Goal: Information Seeking & Learning: Check status

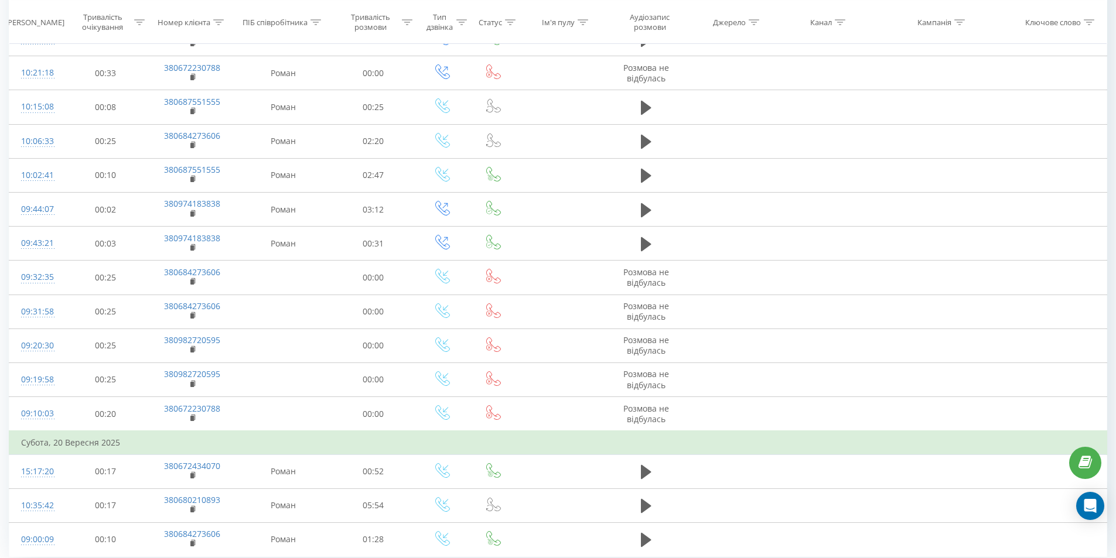
scroll to position [1048, 0]
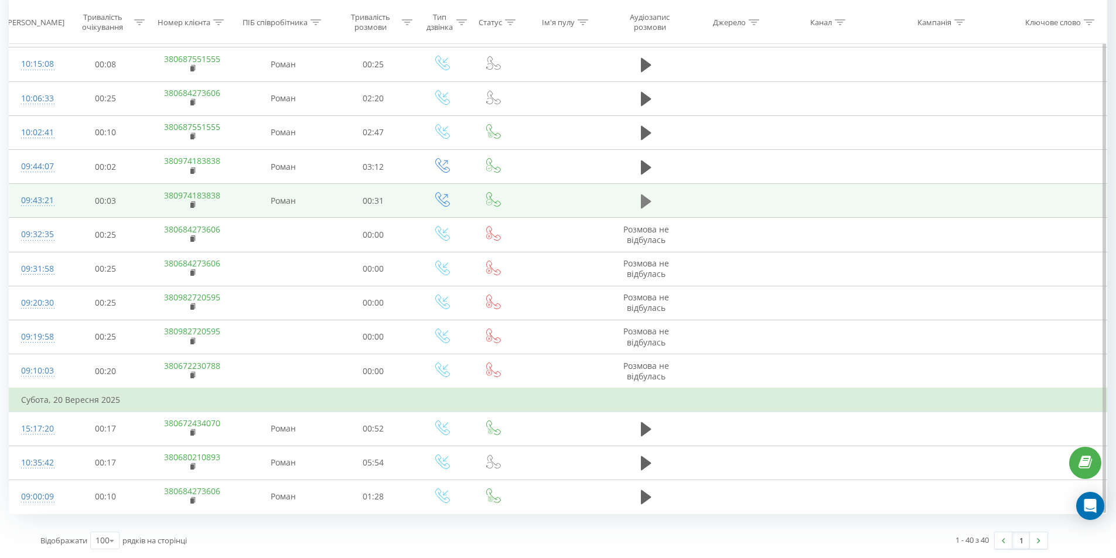
click at [639, 199] on button at bounding box center [646, 202] width 18 height 18
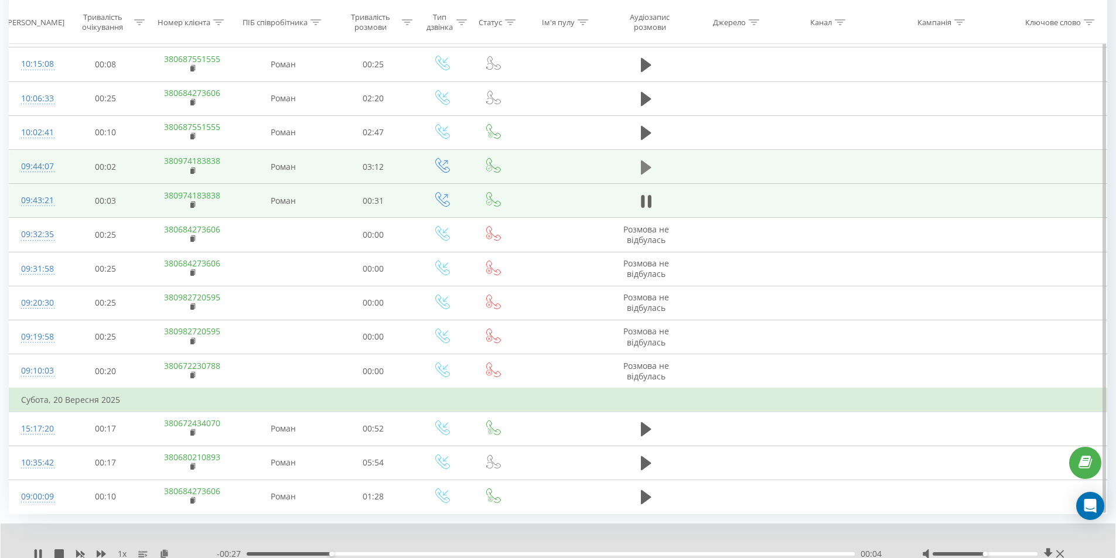
click at [646, 166] on icon at bounding box center [646, 167] width 11 height 14
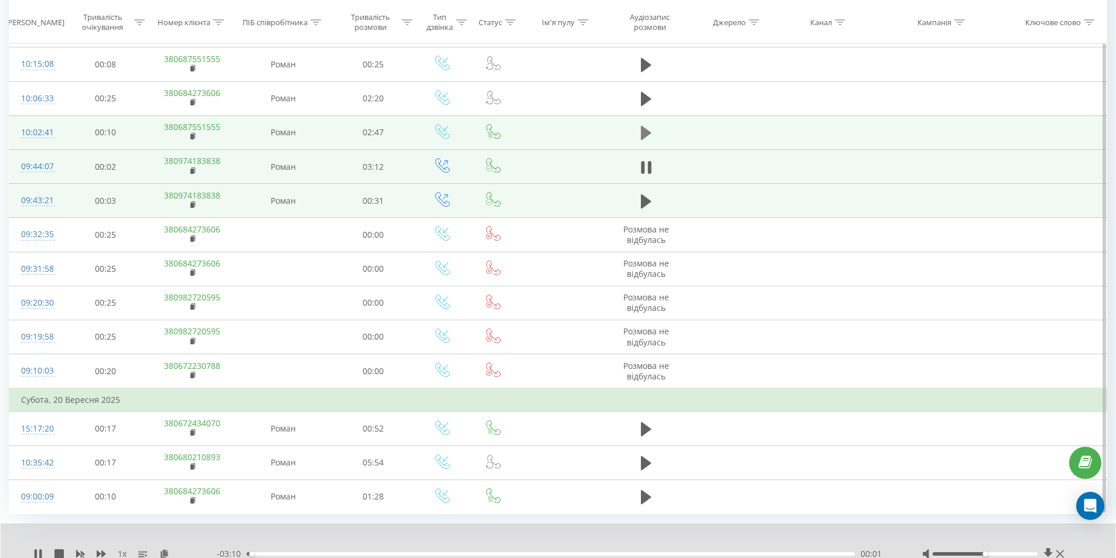
click at [644, 133] on icon at bounding box center [646, 133] width 11 height 14
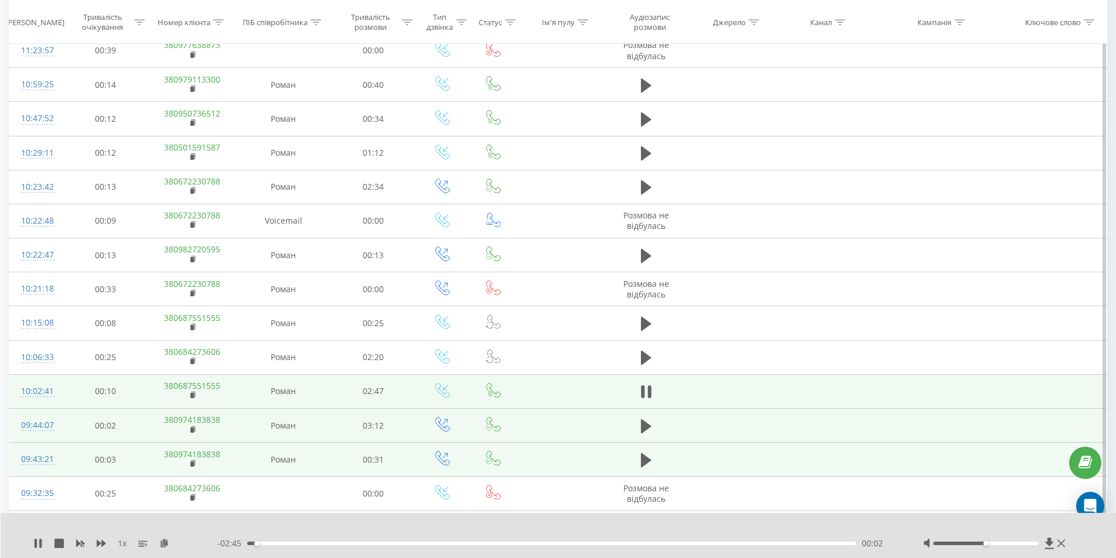
scroll to position [785, 0]
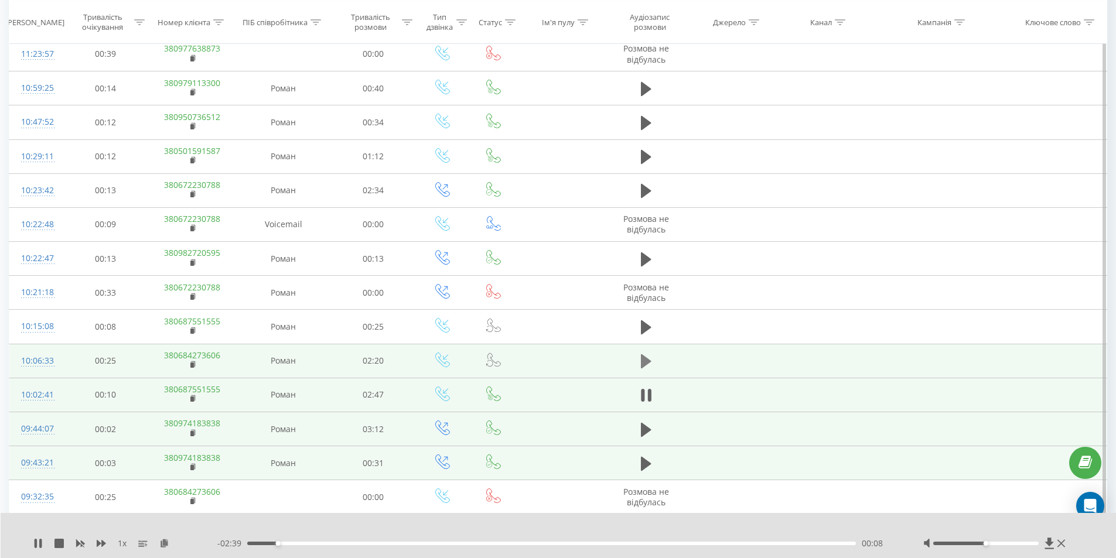
click at [646, 358] on icon at bounding box center [646, 361] width 11 height 14
click at [338, 543] on div "00:21" at bounding box center [551, 544] width 609 height 4
click at [368, 543] on div "00:22" at bounding box center [551, 544] width 609 height 4
drag, startPoint x: 464, startPoint y: 544, endPoint x: 528, endPoint y: 546, distance: 63.9
click at [465, 544] on div "00:50" at bounding box center [551, 544] width 609 height 4
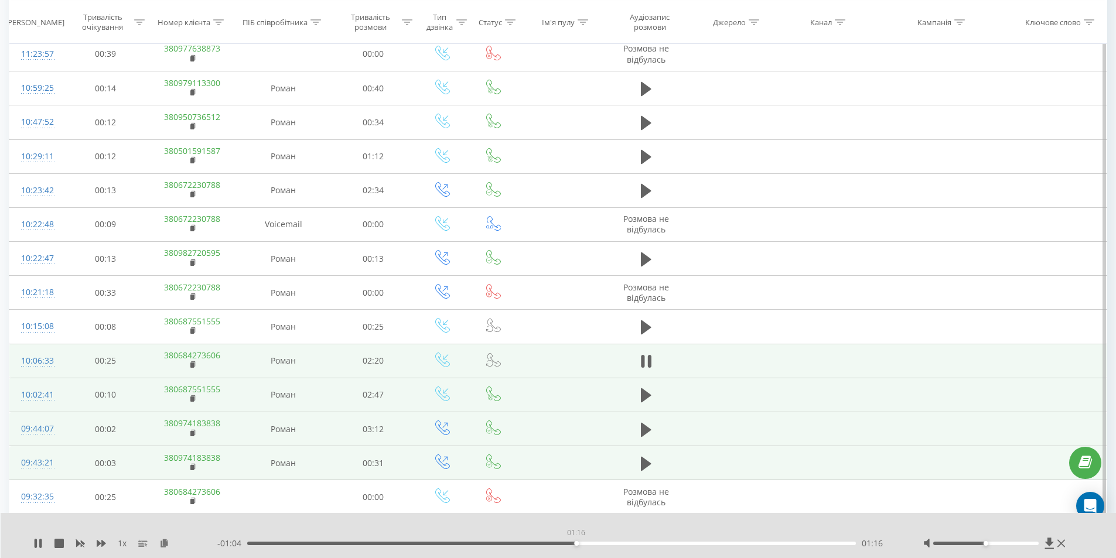
click at [576, 542] on div "01:16" at bounding box center [551, 544] width 609 height 4
drag, startPoint x: 614, startPoint y: 543, endPoint x: 630, endPoint y: 544, distance: 15.2
click at [614, 543] on div "01:25" at bounding box center [551, 544] width 609 height 4
click at [631, 544] on div "01:29" at bounding box center [551, 544] width 609 height 4
click at [651, 545] on div "- 00:51 01:29 01:29" at bounding box center [555, 544] width 676 height 12
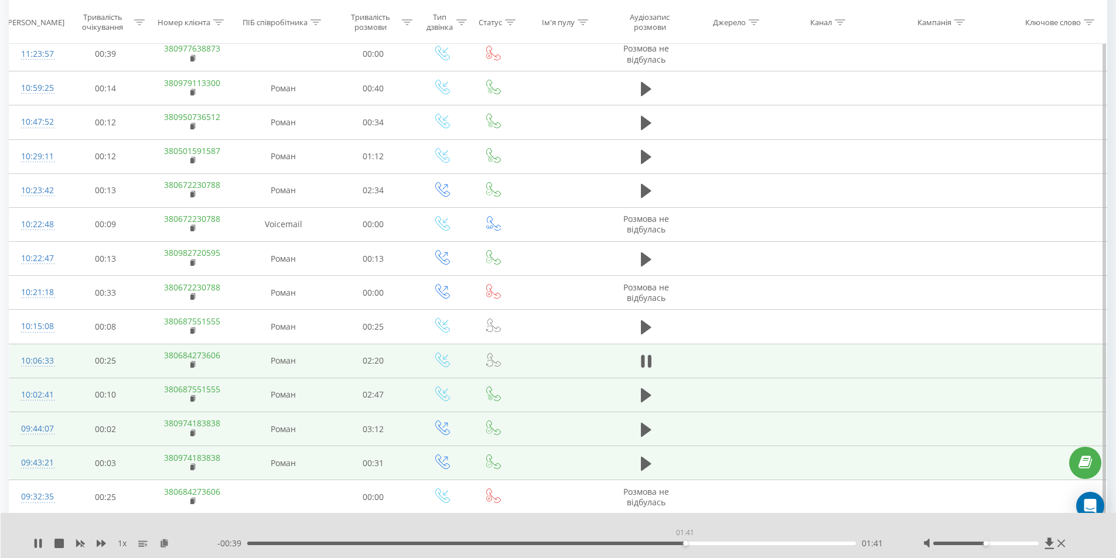
click at [686, 544] on div "01:41" at bounding box center [551, 544] width 609 height 4
click at [705, 542] on div "01:45" at bounding box center [551, 544] width 609 height 4
click at [783, 545] on div "02:04" at bounding box center [551, 544] width 609 height 4
click at [782, 544] on div "02:04" at bounding box center [784, 543] width 5 height 5
click at [782, 544] on div "02:03" at bounding box center [783, 543] width 5 height 5
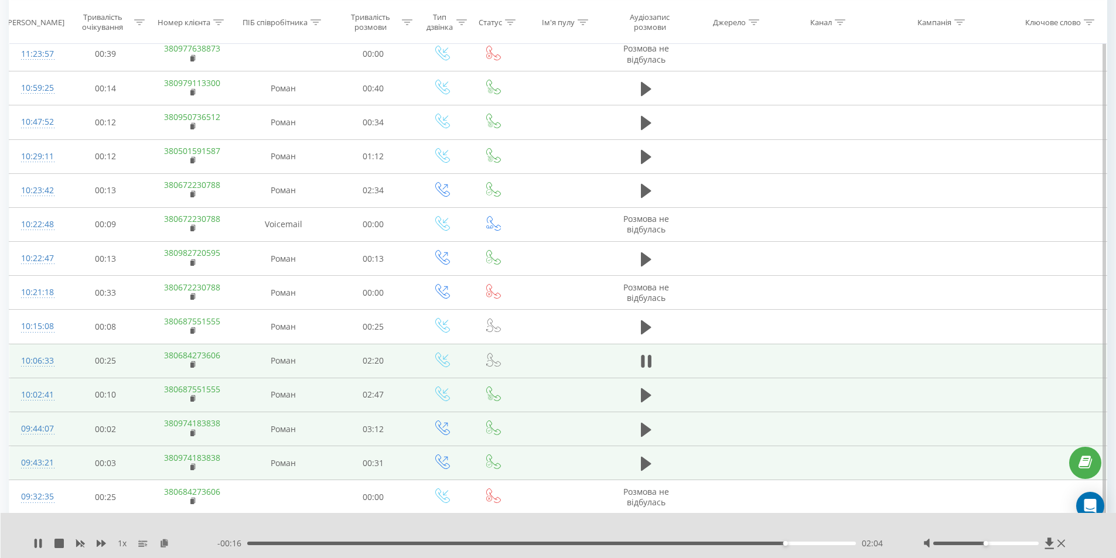
click at [781, 546] on div "- 00:16 02:04 02:04" at bounding box center [555, 544] width 676 height 12
click at [778, 542] on div "02:02" at bounding box center [551, 544] width 609 height 4
click at [778, 542] on div "02:03" at bounding box center [551, 544] width 609 height 4
click at [779, 541] on div "02:03" at bounding box center [781, 543] width 5 height 5
click at [36, 545] on icon at bounding box center [36, 543] width 2 height 9
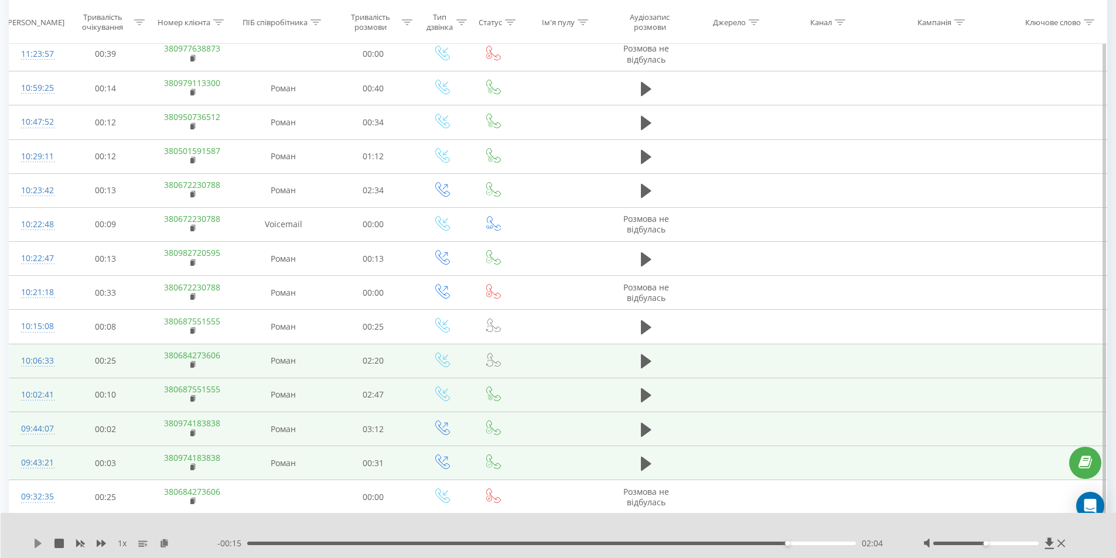
click at [40, 542] on icon at bounding box center [37, 543] width 9 height 9
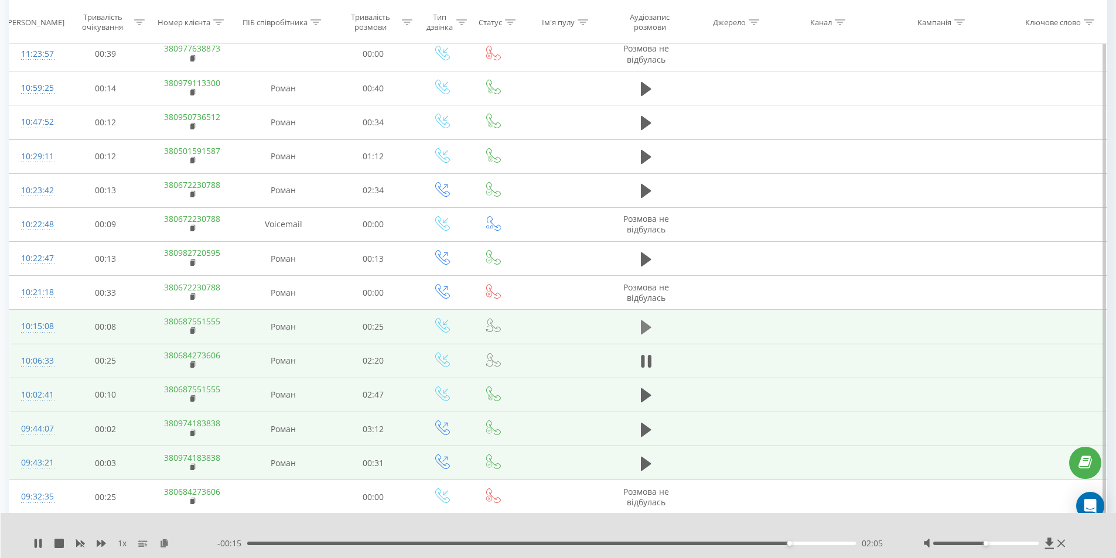
click at [637, 324] on button at bounding box center [646, 328] width 18 height 18
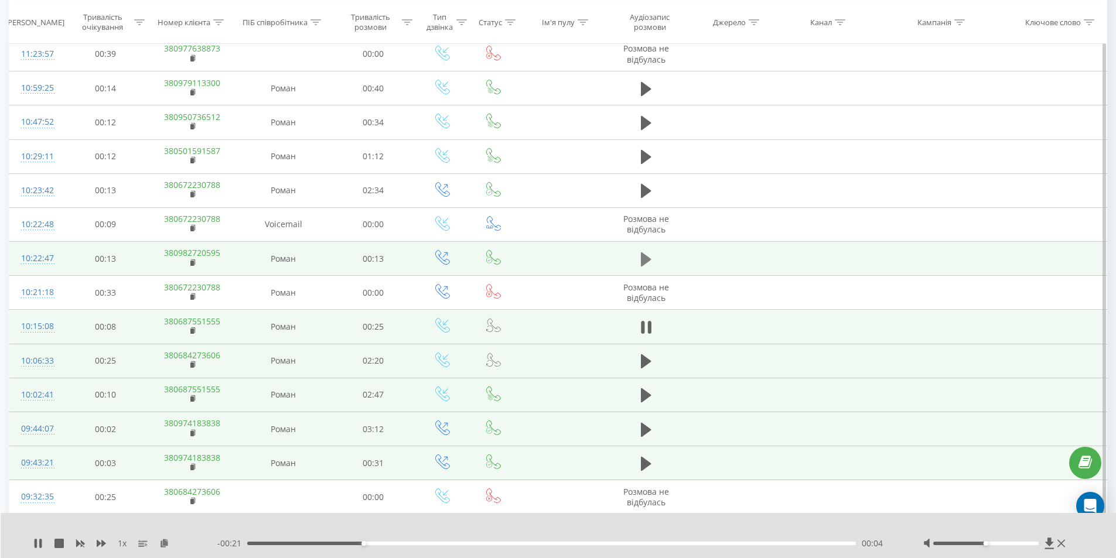
click at [647, 255] on icon at bounding box center [646, 259] width 11 height 16
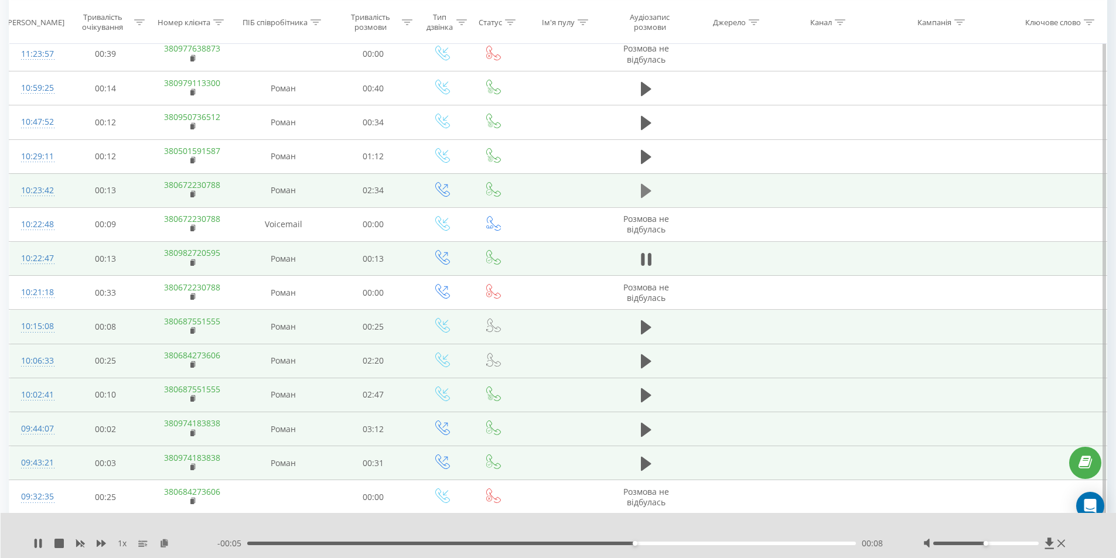
click at [645, 190] on icon at bounding box center [646, 191] width 11 height 14
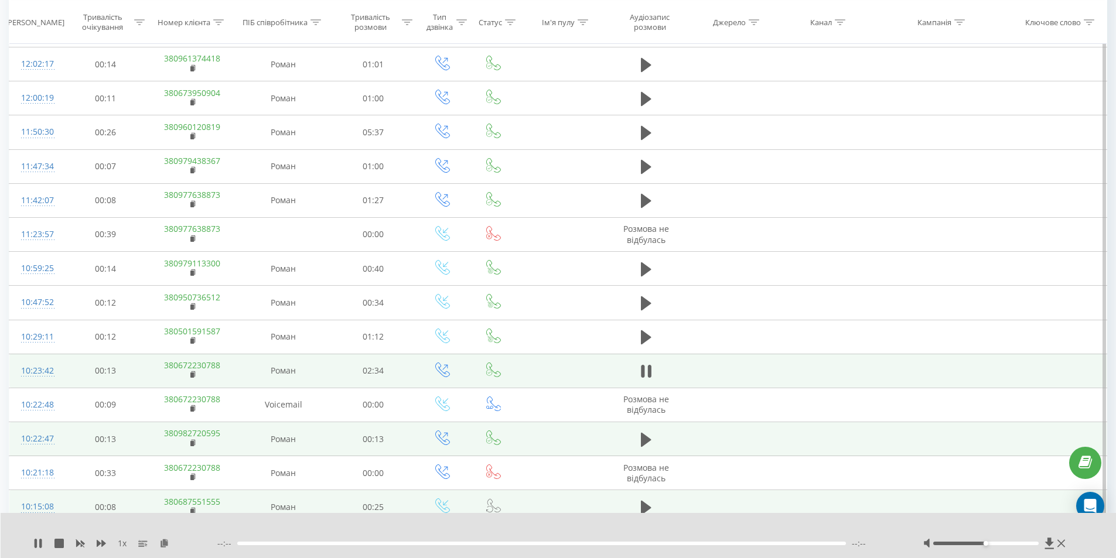
scroll to position [601, 0]
click at [192, 379] on rect at bounding box center [192, 378] width 4 height 5
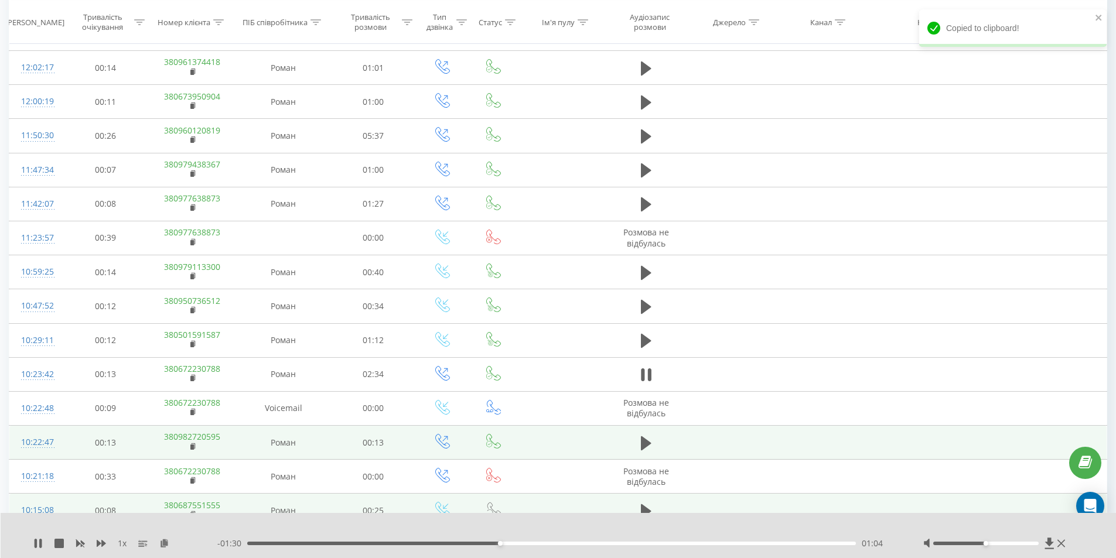
click at [306, 541] on div "- 01:30 01:04 01:04" at bounding box center [555, 544] width 676 height 12
click at [307, 544] on div "01:04" at bounding box center [551, 544] width 609 height 4
click at [281, 541] on div "- 02:17 00:16 00:16" at bounding box center [555, 544] width 676 height 12
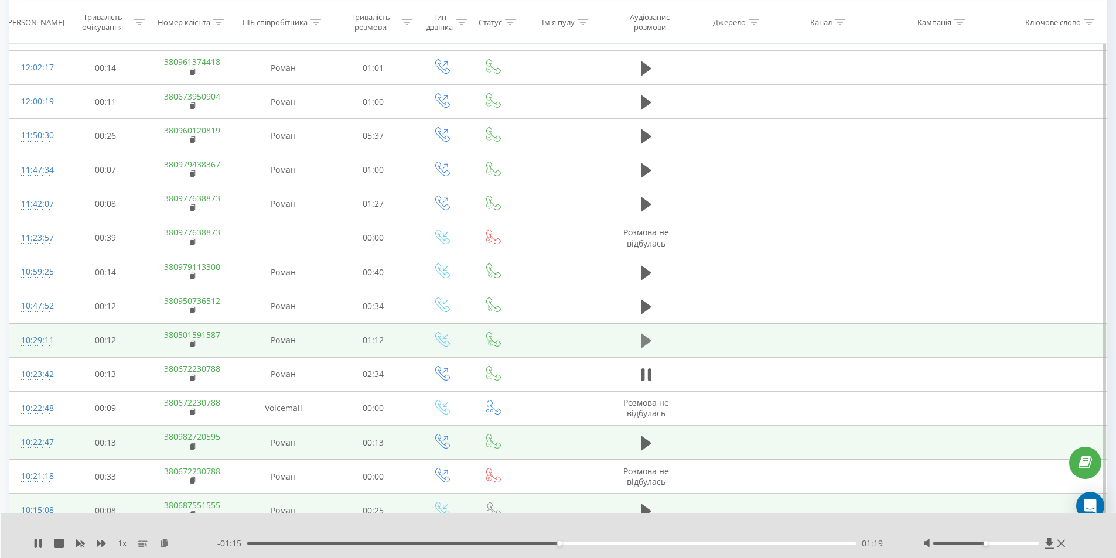
click at [642, 336] on icon at bounding box center [646, 341] width 11 height 14
click at [652, 341] on button at bounding box center [646, 341] width 18 height 18
click at [32, 547] on div "1 x - 00:34 00:37 00:37" at bounding box center [559, 535] width 1116 height 45
click at [34, 545] on div "1 x - 00:34 00:37 00:37" at bounding box center [559, 535] width 1116 height 45
click at [39, 541] on icon at bounding box center [37, 543] width 9 height 9
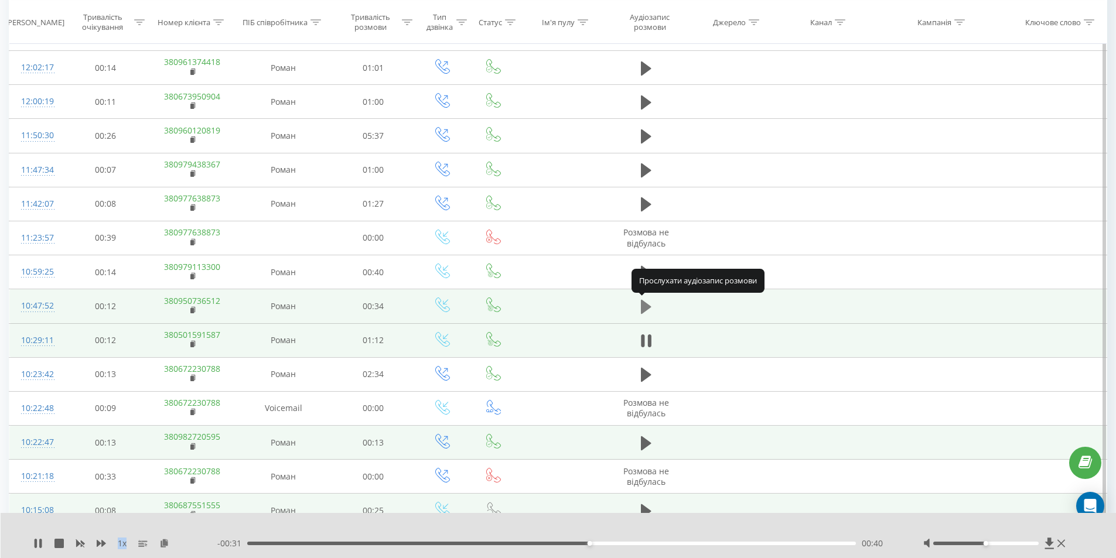
click at [647, 307] on icon at bounding box center [646, 307] width 11 height 14
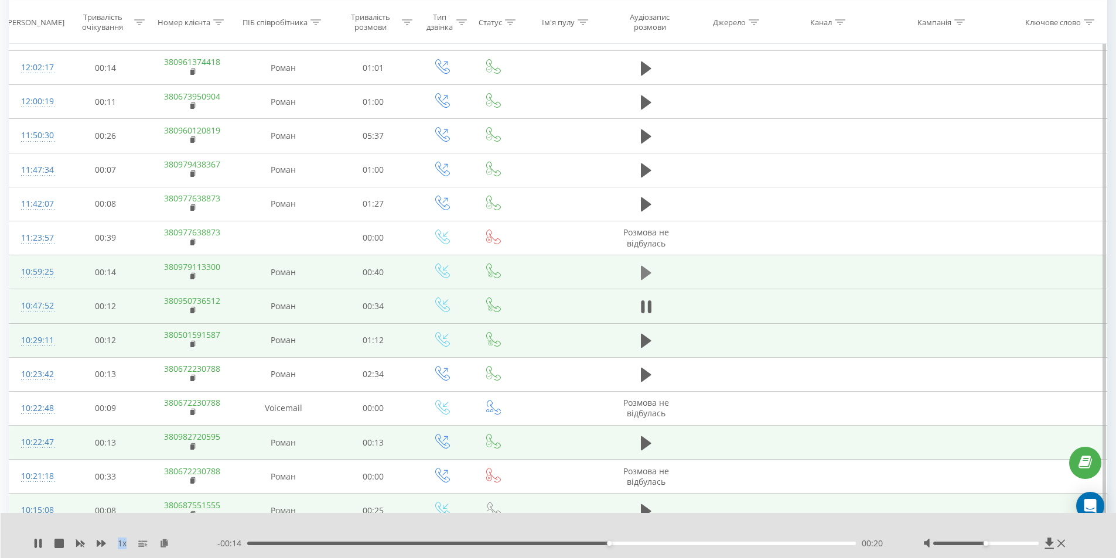
click at [641, 269] on icon at bounding box center [646, 272] width 11 height 14
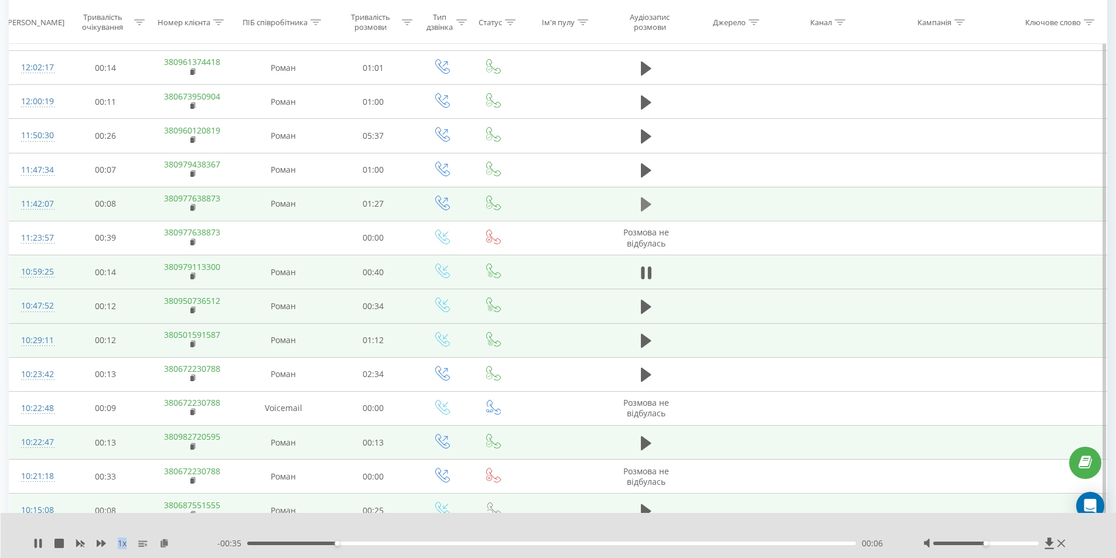
click at [647, 204] on icon at bounding box center [646, 204] width 11 height 14
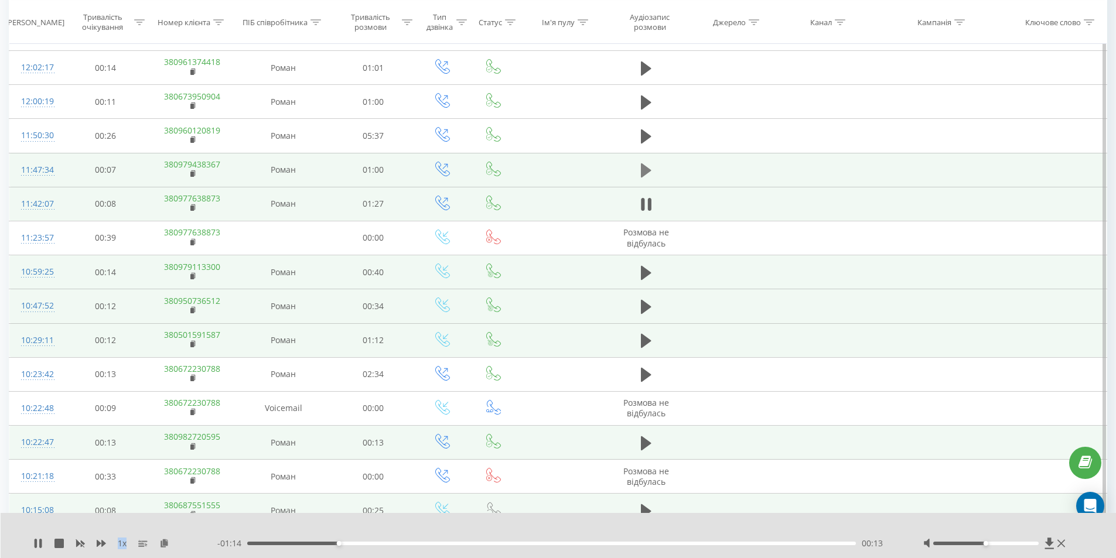
click at [647, 170] on icon at bounding box center [646, 170] width 11 height 14
click at [649, 169] on icon at bounding box center [649, 170] width 4 height 13
click at [194, 175] on rect at bounding box center [192, 174] width 4 height 5
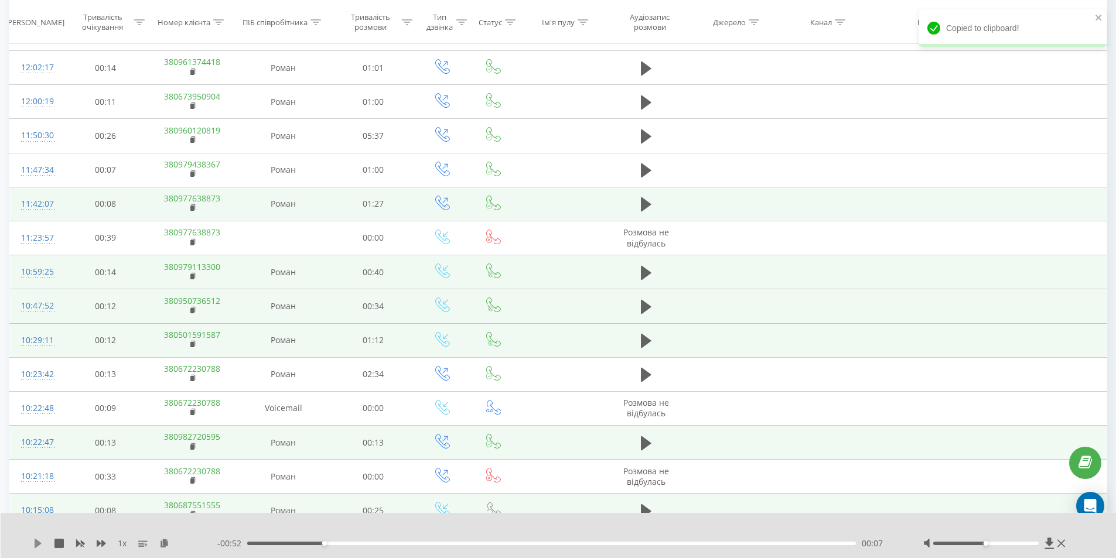
click at [37, 545] on icon at bounding box center [38, 543] width 7 height 9
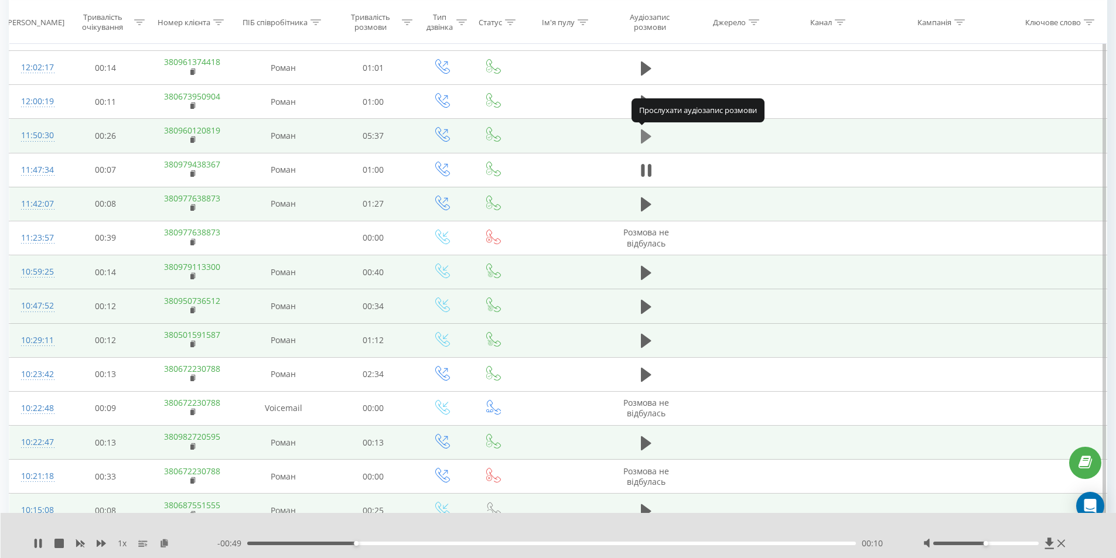
click at [644, 137] on icon at bounding box center [646, 136] width 11 height 14
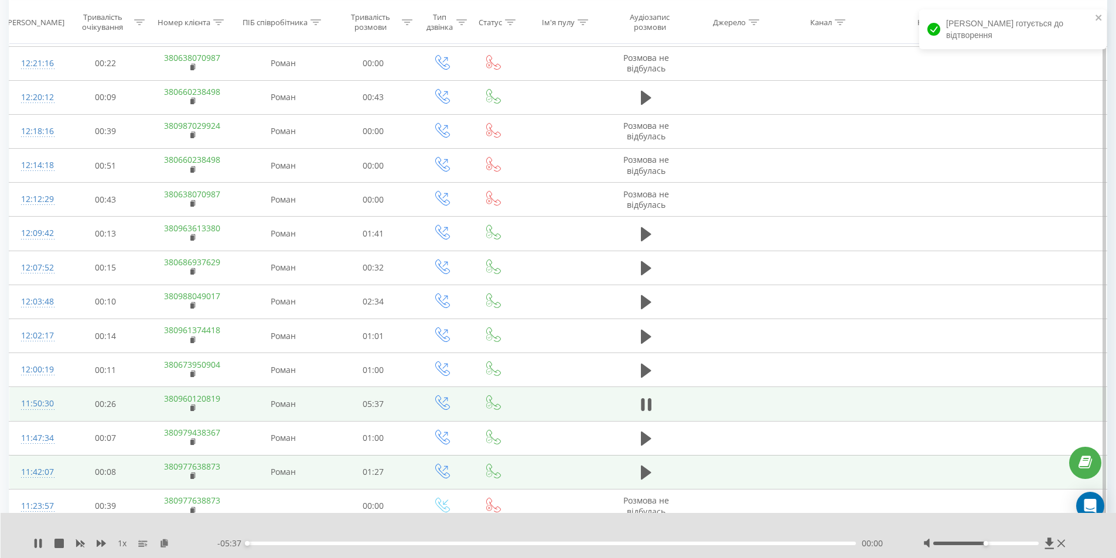
scroll to position [328, 0]
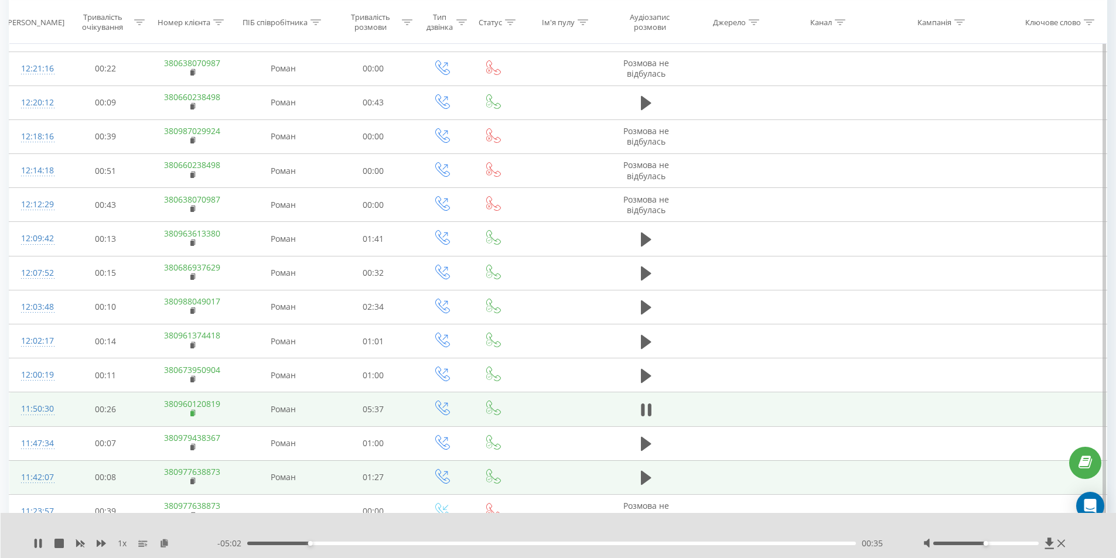
click at [195, 413] on icon at bounding box center [193, 413] width 6 height 8
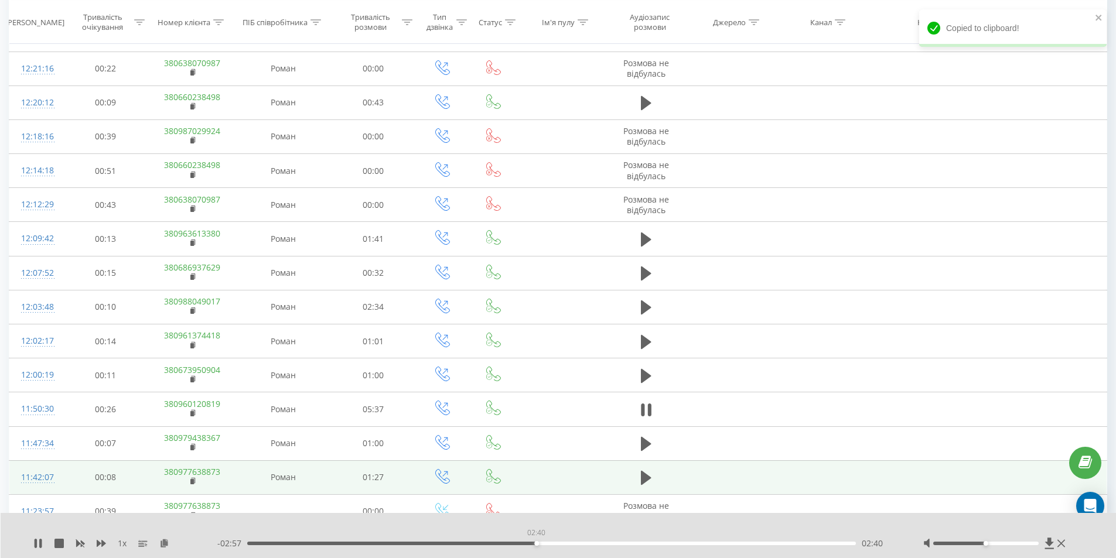
click at [536, 542] on div "02:40" at bounding box center [551, 544] width 609 height 4
click at [575, 543] on div "03:01" at bounding box center [551, 544] width 609 height 4
click at [615, 544] on div "03:24" at bounding box center [551, 544] width 609 height 4
click at [576, 542] on div "03:26" at bounding box center [551, 544] width 609 height 4
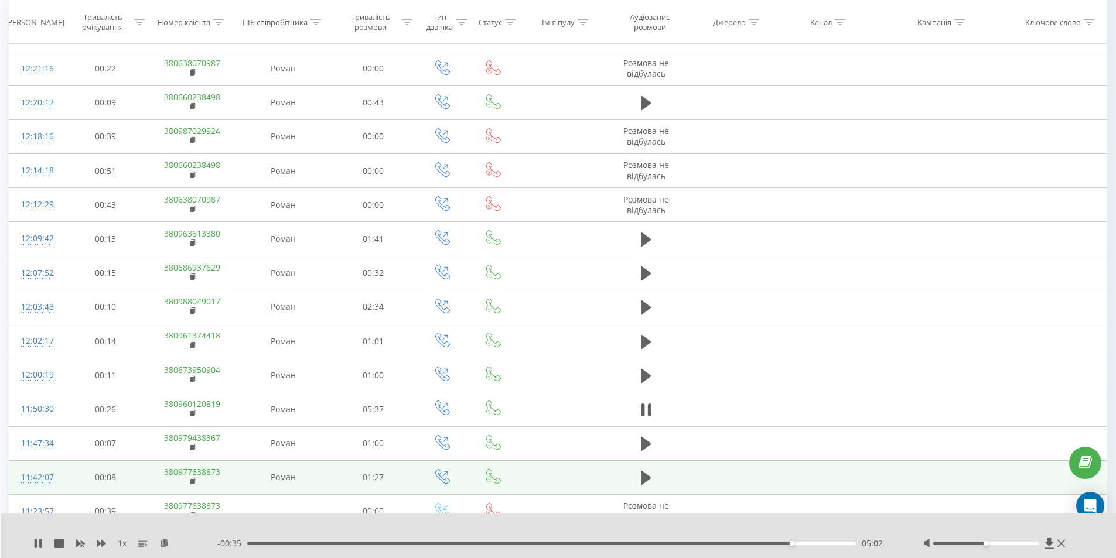
click at [747, 540] on div "- 00:35 05:02 05:02" at bounding box center [555, 544] width 676 height 12
click at [749, 544] on div "04:38" at bounding box center [551, 544] width 609 height 4
click at [785, 542] on div "05:01" at bounding box center [551, 544] width 609 height 4
click at [785, 542] on div "04:58" at bounding box center [785, 543] width 5 height 5
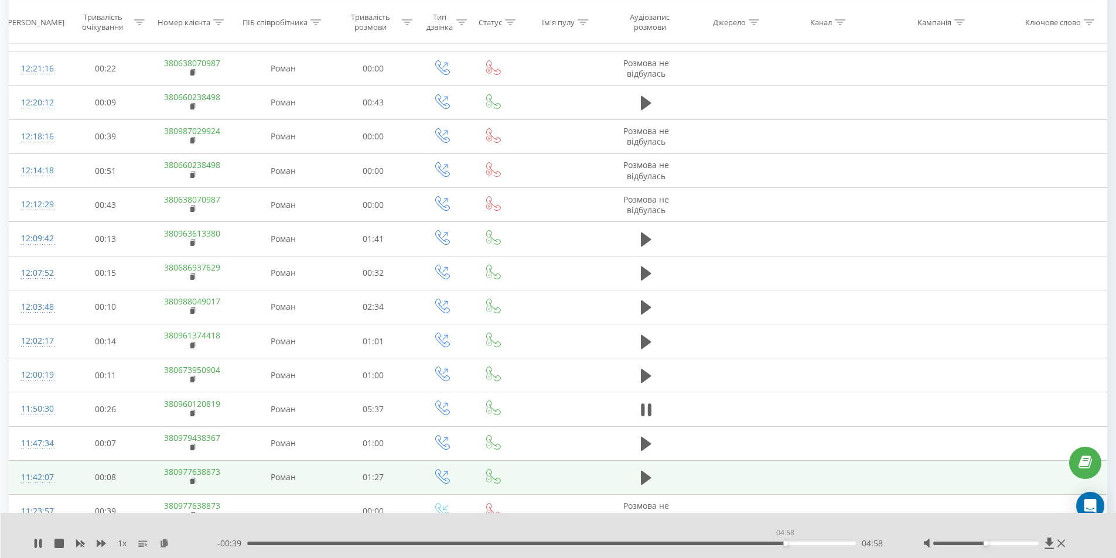
click at [785, 542] on div "04:58" at bounding box center [785, 543] width 5 height 5
drag, startPoint x: 643, startPoint y: 411, endPoint x: 636, endPoint y: 412, distance: 7.1
click at [641, 411] on icon at bounding box center [643, 410] width 4 height 13
click at [34, 547] on icon at bounding box center [37, 543] width 9 height 9
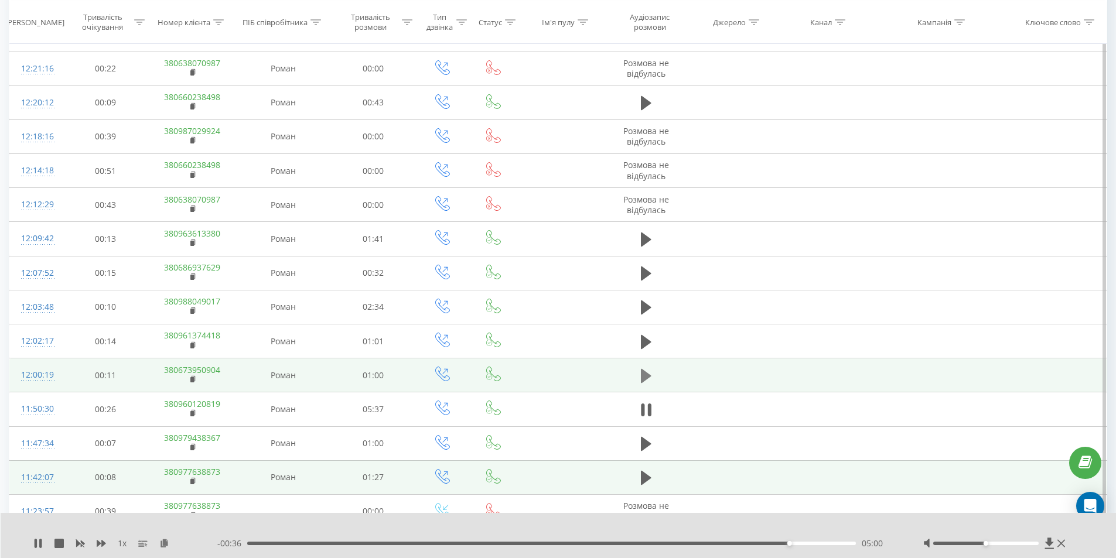
click at [649, 377] on icon at bounding box center [646, 376] width 11 height 14
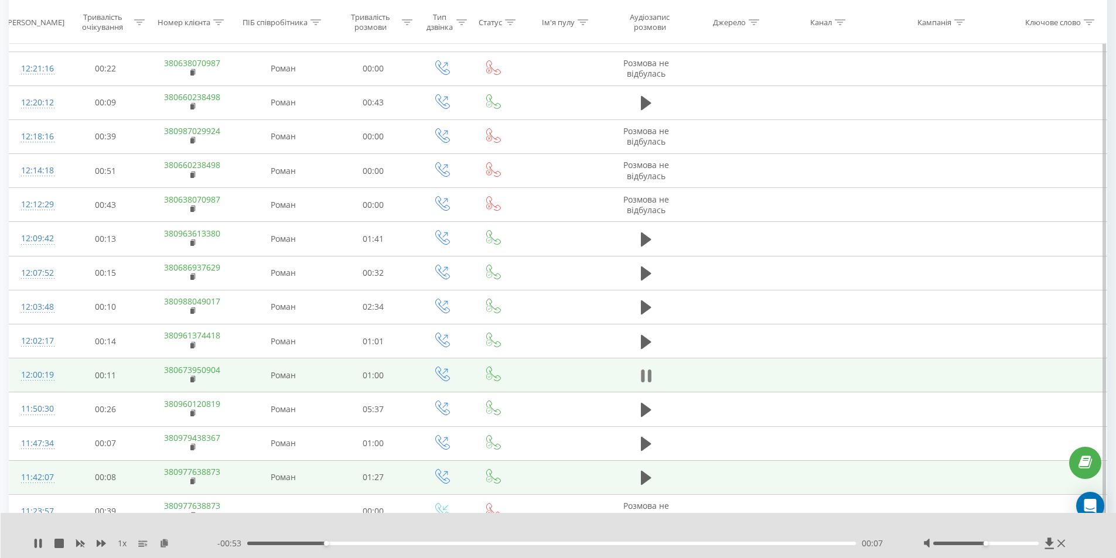
click at [649, 372] on icon at bounding box center [649, 376] width 4 height 13
click at [39, 543] on icon at bounding box center [38, 543] width 7 height 9
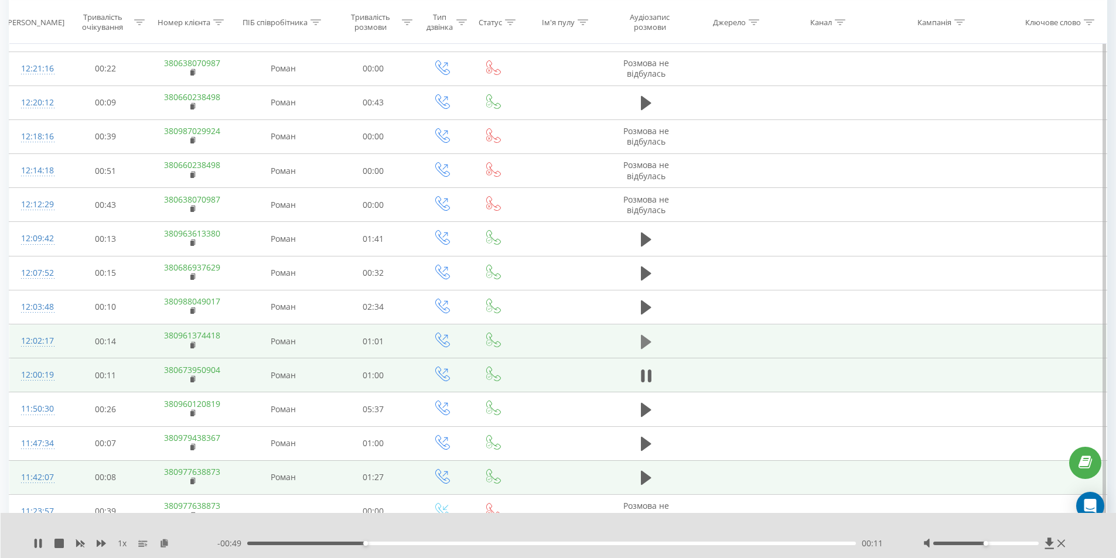
click at [650, 340] on icon at bounding box center [646, 342] width 11 height 16
click at [648, 341] on icon at bounding box center [649, 342] width 4 height 13
click at [33, 543] on icon at bounding box center [37, 543] width 9 height 9
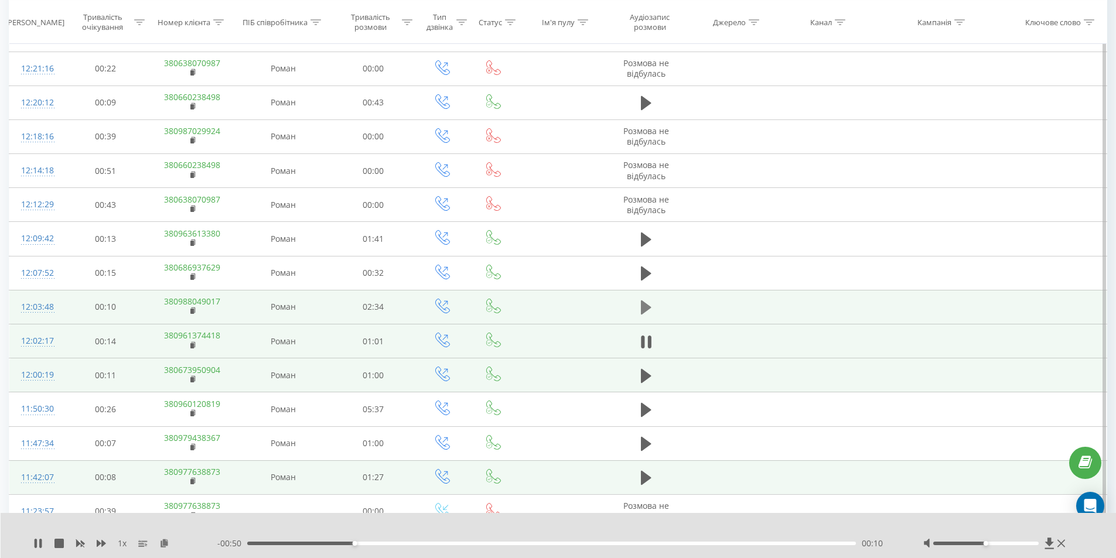
click at [645, 310] on icon at bounding box center [646, 307] width 11 height 14
click at [649, 307] on icon at bounding box center [649, 307] width 4 height 13
click at [30, 542] on div "1 x - 02:26 00:08 00:08" at bounding box center [559, 535] width 1116 height 45
click at [36, 546] on icon at bounding box center [38, 543] width 7 height 9
drag, startPoint x: 526, startPoint y: 544, endPoint x: 545, endPoint y: 543, distance: 18.2
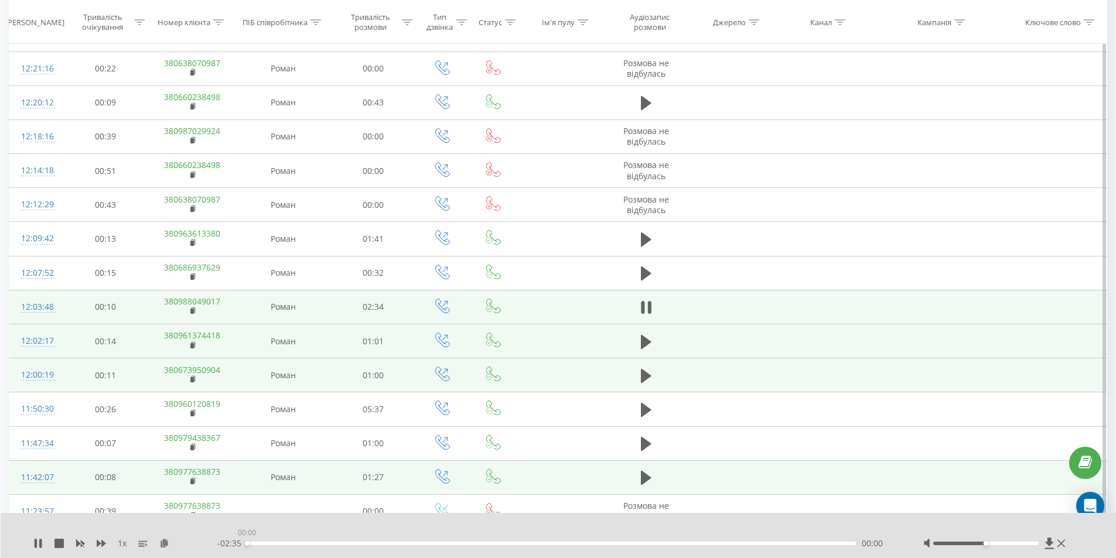
click at [528, 544] on div "00:00" at bounding box center [551, 544] width 609 height 4
drag, startPoint x: 552, startPoint y: 543, endPoint x: 558, endPoint y: 545, distance: 6.1
click at [553, 544] on div "01:11" at bounding box center [551, 544] width 609 height 4
click at [576, 542] on div "01:24" at bounding box center [551, 544] width 609 height 4
click at [610, 539] on div "- 01:10 01:25 01:25" at bounding box center [555, 544] width 676 height 12
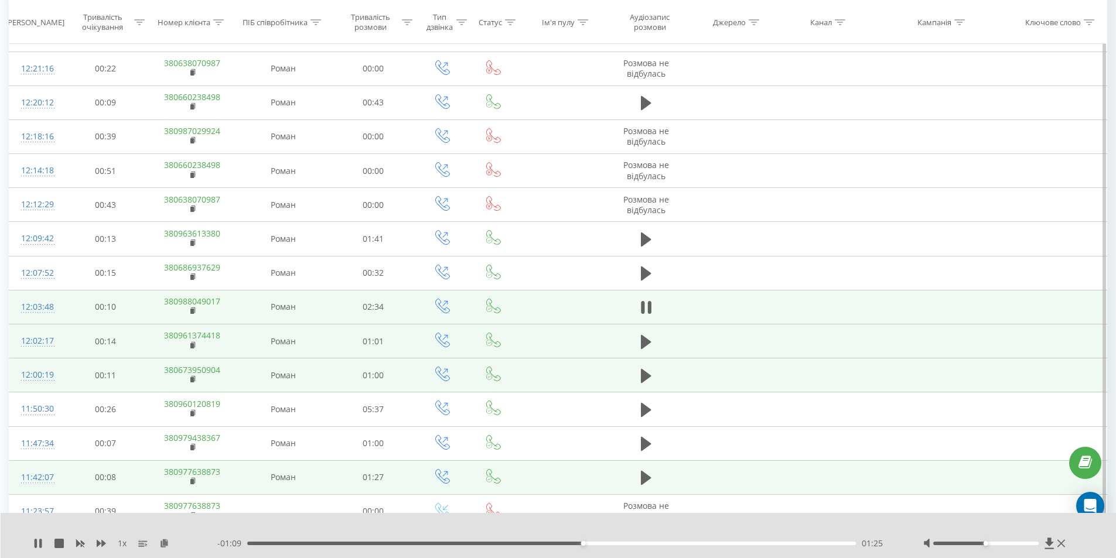
click at [615, 543] on div "01:25" at bounding box center [551, 544] width 609 height 4
click at [640, 543] on div "01:40" at bounding box center [551, 544] width 609 height 4
click at [661, 542] on div "00:00" at bounding box center [551, 544] width 609 height 4
click at [675, 541] on div "- 00:48 01:46 01:46" at bounding box center [555, 544] width 676 height 12
click at [688, 545] on div "01:46" at bounding box center [551, 544] width 609 height 4
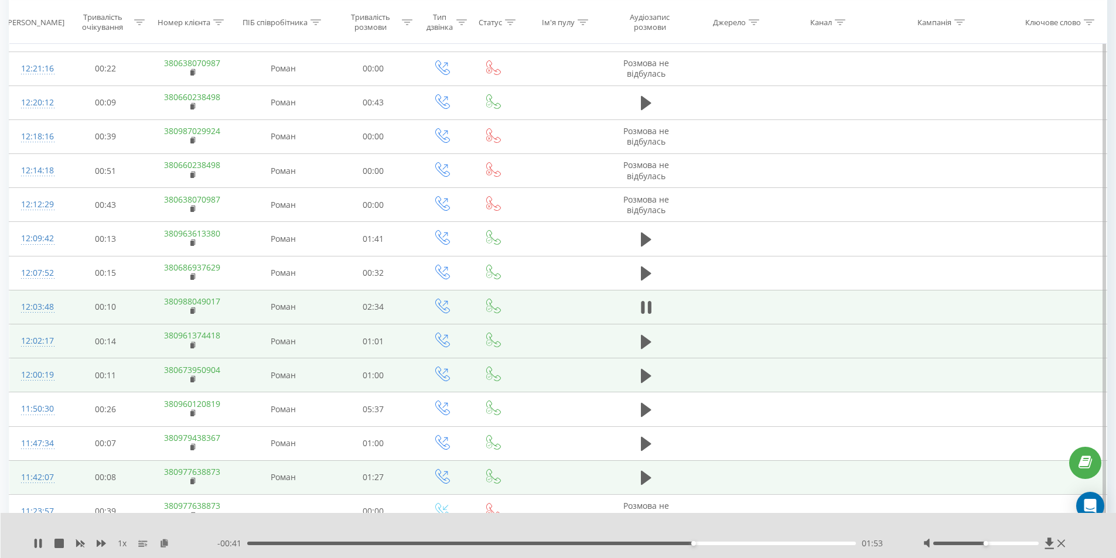
click at [716, 541] on div "- 00:41 01:53 01:53" at bounding box center [555, 544] width 676 height 12
click at [719, 542] on div "02:00" at bounding box center [551, 544] width 609 height 4
click at [741, 545] on div "02:05" at bounding box center [551, 544] width 609 height 4
click at [728, 546] on div "- 00:26 02:08 02:08" at bounding box center [555, 544] width 676 height 12
click at [724, 541] on div "- 00:26 02:08 02:08" at bounding box center [555, 544] width 676 height 12
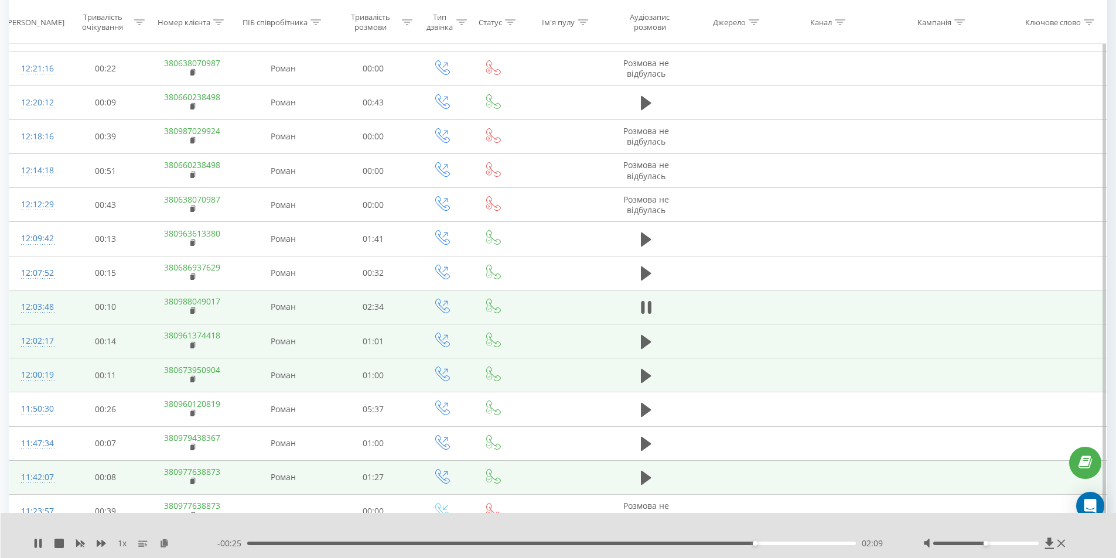
click at [723, 545] on div "02:09" at bounding box center [551, 544] width 609 height 4
click at [644, 307] on icon at bounding box center [646, 307] width 11 height 14
click at [34, 541] on icon at bounding box center [37, 543] width 9 height 9
click at [35, 541] on icon at bounding box center [38, 543] width 7 height 9
click at [36, 541] on icon at bounding box center [38, 543] width 7 height 9
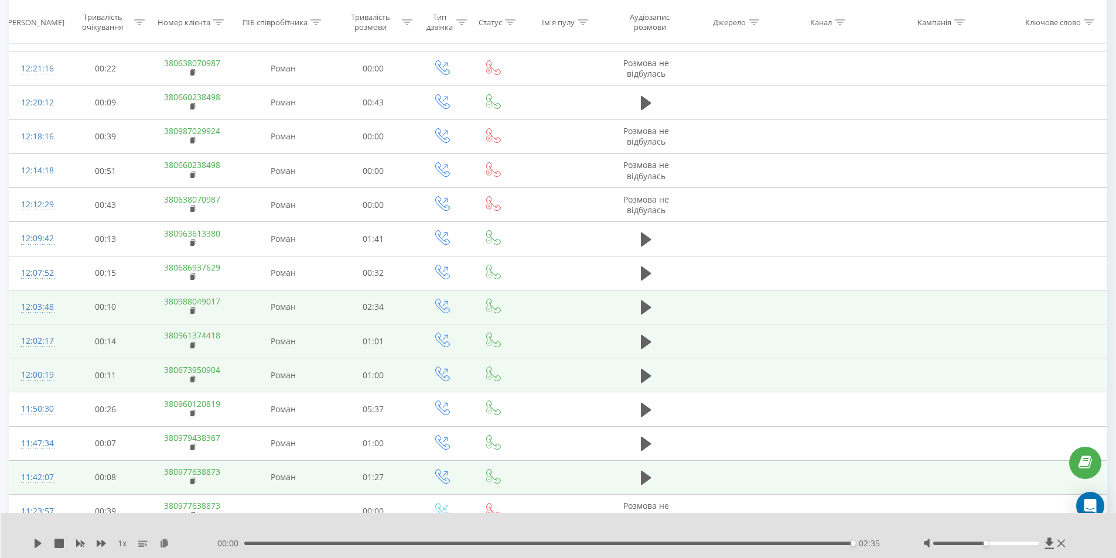
click at [36, 541] on icon at bounding box center [38, 543] width 7 height 9
click at [649, 540] on div "00:00 02:35 02:35" at bounding box center [555, 544] width 676 height 12
click at [646, 541] on div "00:00 02:35 02:35" at bounding box center [555, 544] width 676 height 12
click at [655, 545] on div "01:44" at bounding box center [551, 544] width 609 height 4
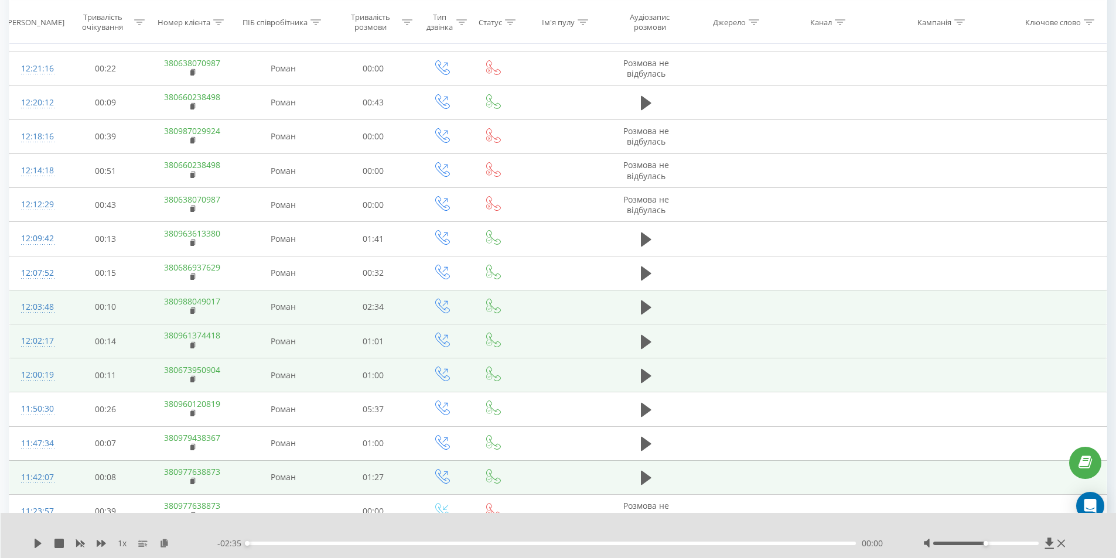
drag, startPoint x: 247, startPoint y: 546, endPoint x: 424, endPoint y: 550, distance: 177.5
click at [423, 550] on div "1 x - 02:35 00:00 00:00" at bounding box center [559, 535] width 1116 height 45
click at [620, 546] on div "- 02:35 00:00 00:00" at bounding box center [555, 544] width 676 height 12
click at [627, 546] on div "- 02:35 00:00 00:00" at bounding box center [555, 544] width 676 height 12
click at [627, 543] on div "00:00" at bounding box center [551, 544] width 609 height 4
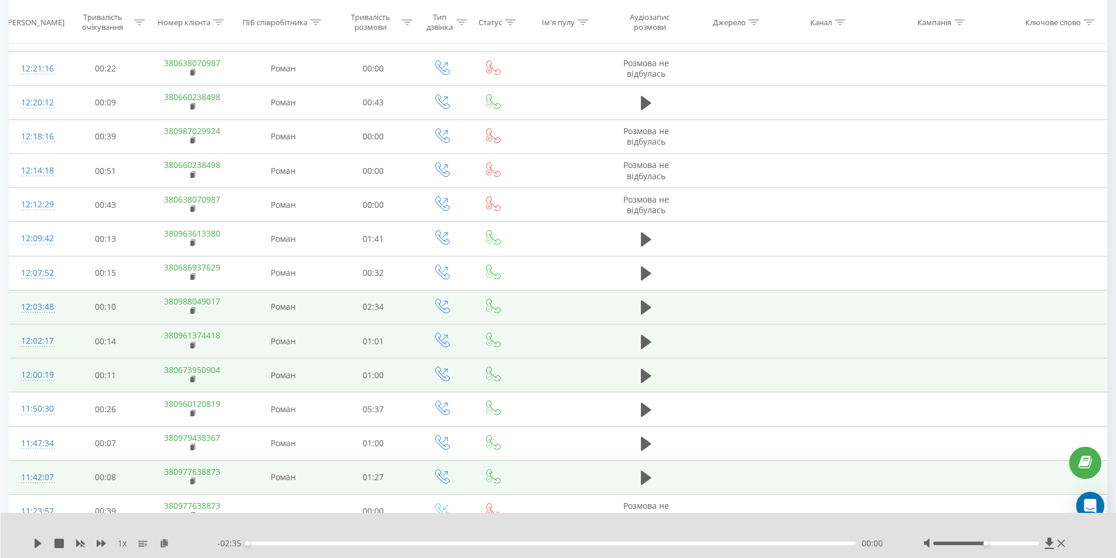
click at [649, 542] on div "00:00" at bounding box center [551, 544] width 609 height 4
click at [44, 543] on div "1 x" at bounding box center [125, 544] width 184 height 12
click at [36, 543] on icon at bounding box center [38, 543] width 7 height 9
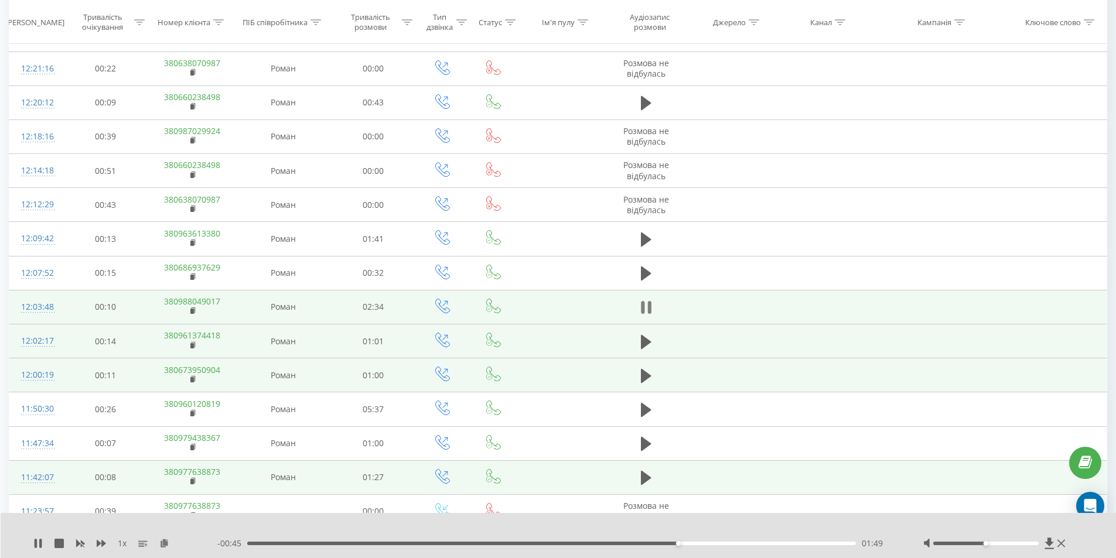
click at [641, 308] on icon at bounding box center [643, 307] width 4 height 13
click at [40, 542] on icon at bounding box center [37, 543] width 9 height 9
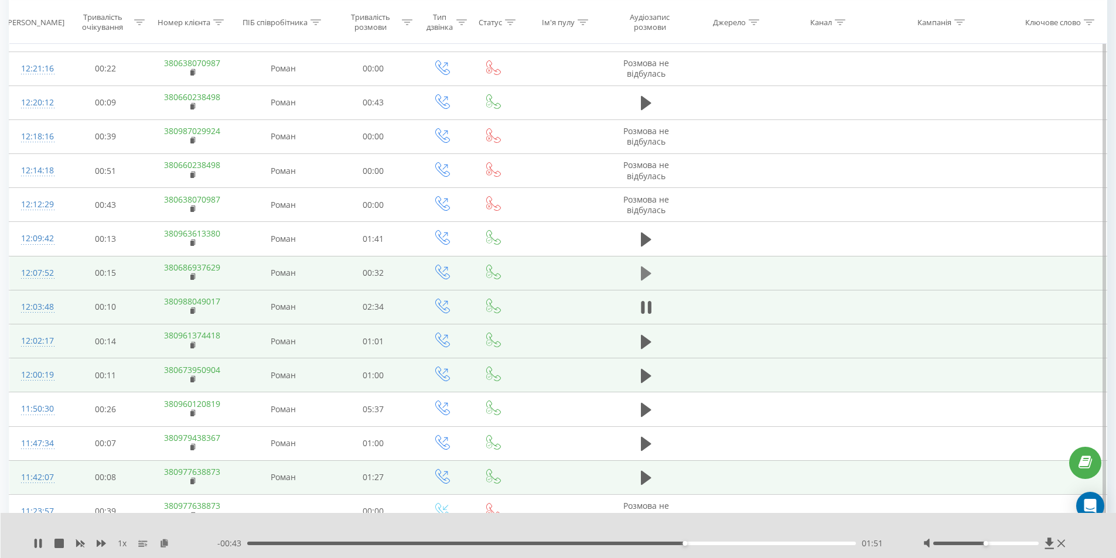
click at [649, 266] on icon at bounding box center [646, 273] width 11 height 16
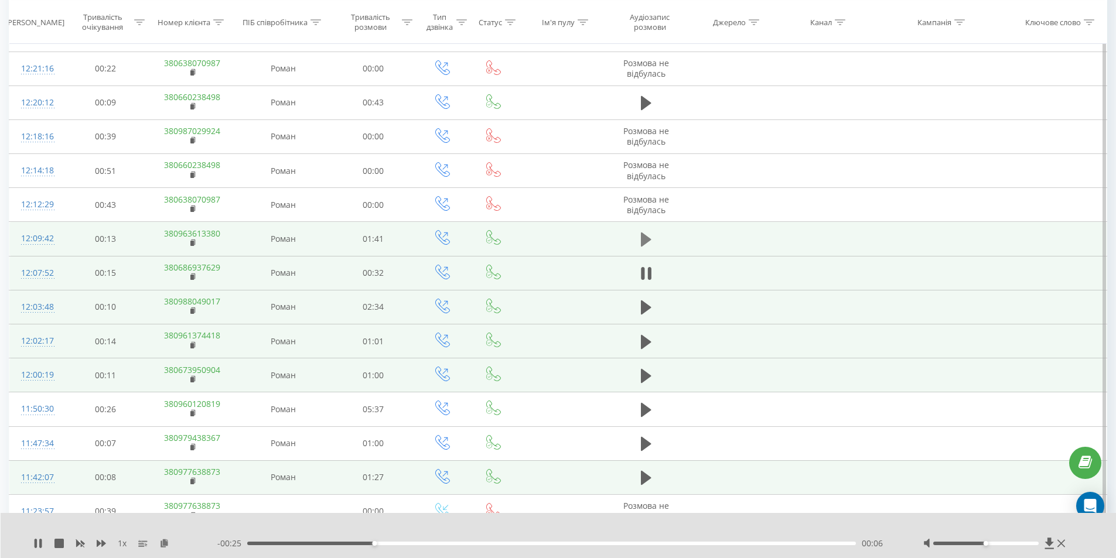
click at [650, 238] on icon at bounding box center [646, 239] width 11 height 16
click at [648, 237] on icon at bounding box center [649, 239] width 4 height 13
click at [193, 242] on rect at bounding box center [192, 243] width 4 height 5
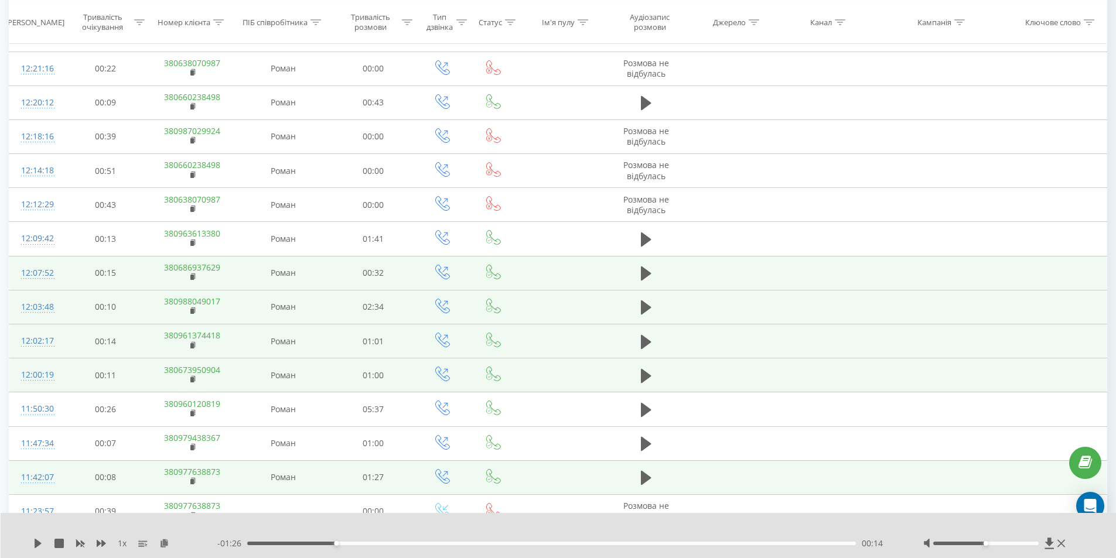
click at [30, 543] on div "1 x - 01:26 00:14 00:14" at bounding box center [559, 535] width 1116 height 45
click at [34, 545] on icon at bounding box center [37, 543] width 9 height 9
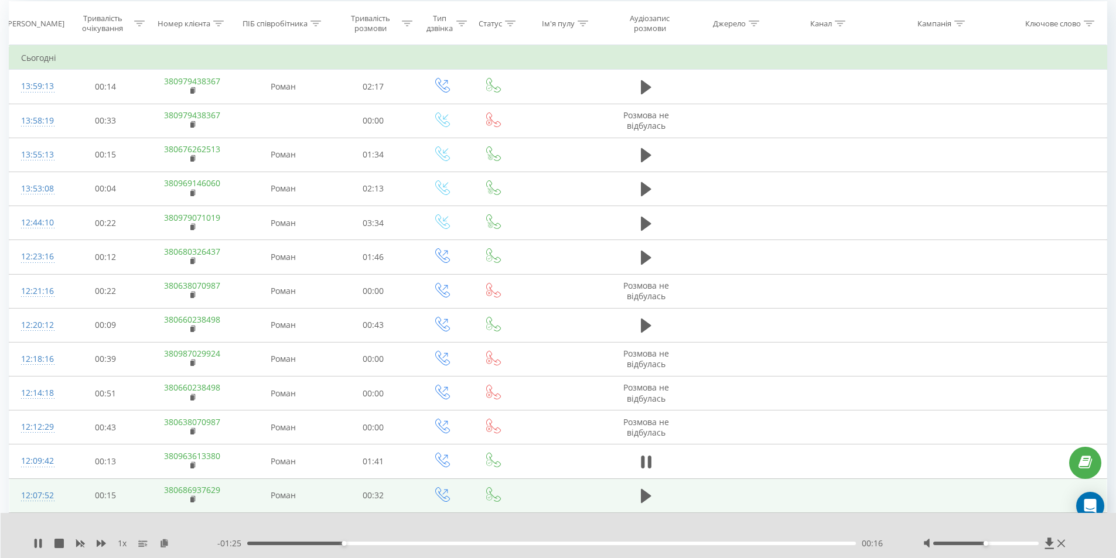
scroll to position [132, 0]
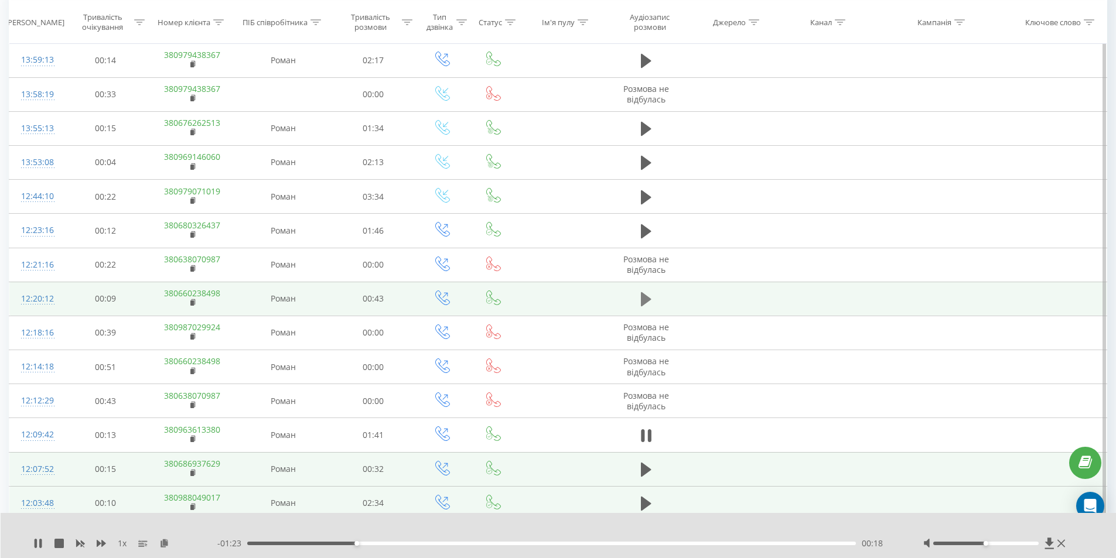
click at [650, 297] on icon at bounding box center [646, 299] width 11 height 16
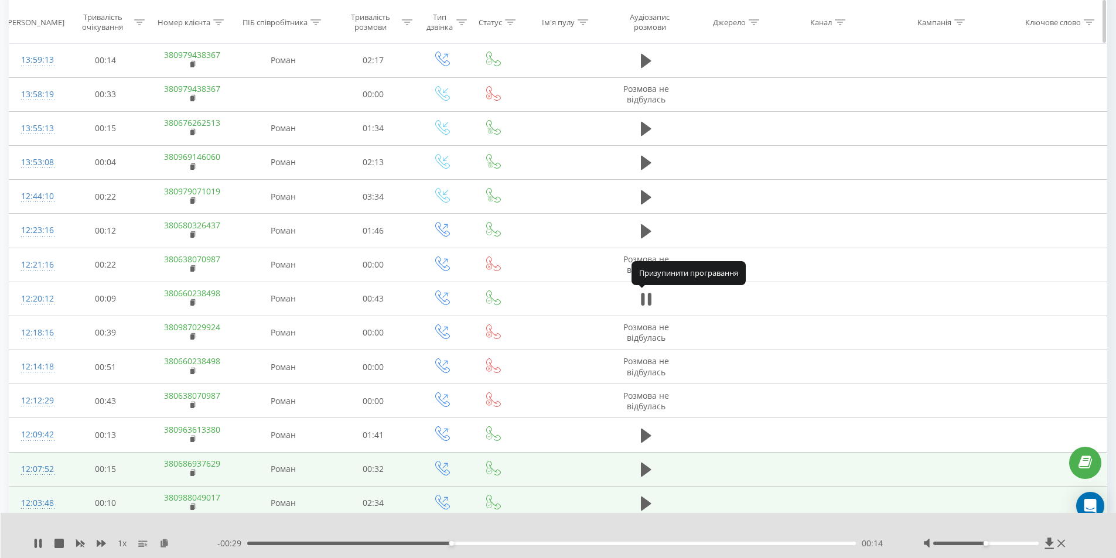
drag, startPoint x: 651, startPoint y: 300, endPoint x: 187, endPoint y: 42, distance: 530.4
click at [641, 292] on icon at bounding box center [646, 299] width 11 height 16
click at [40, 542] on icon at bounding box center [38, 543] width 7 height 9
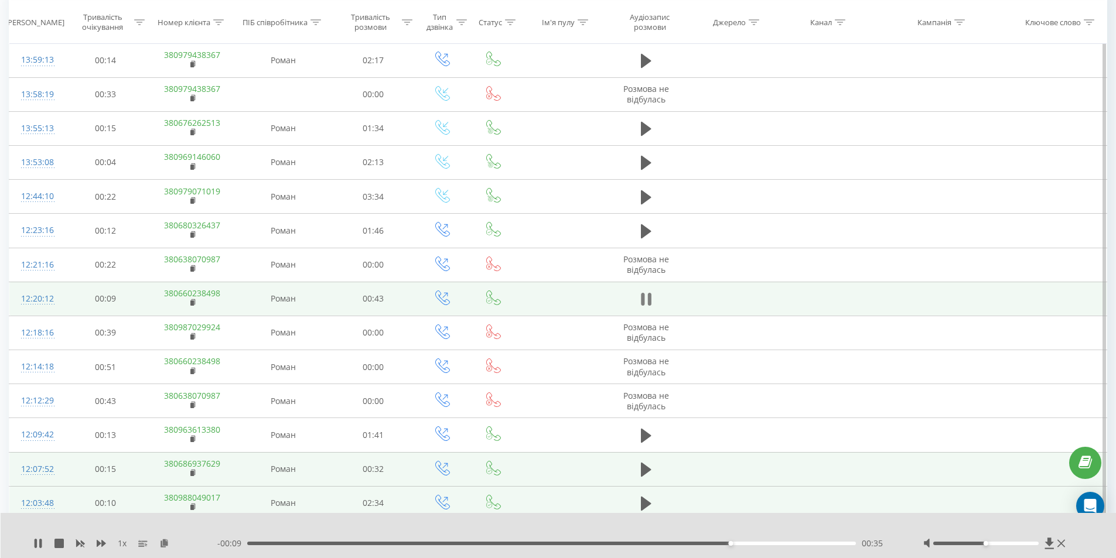
click at [646, 302] on icon at bounding box center [646, 299] width 11 height 16
click at [33, 546] on icon at bounding box center [37, 543] width 9 height 9
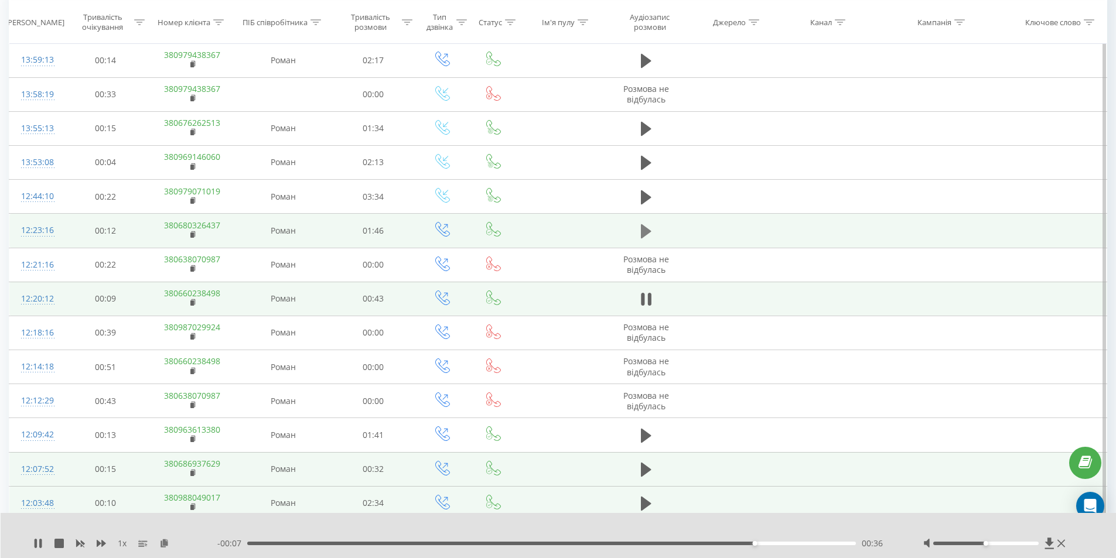
click at [641, 228] on icon at bounding box center [646, 231] width 11 height 14
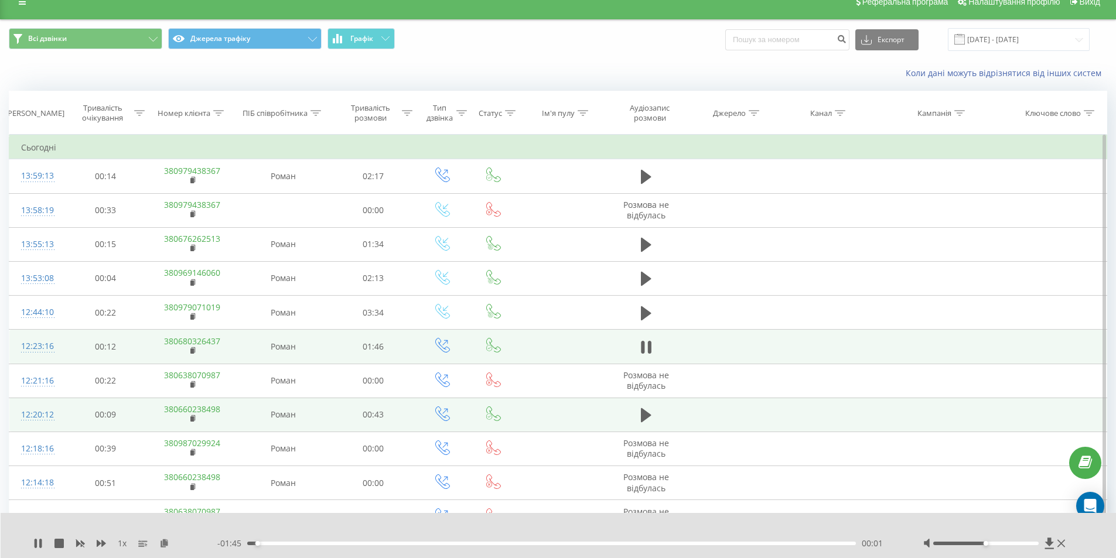
scroll to position [0, 0]
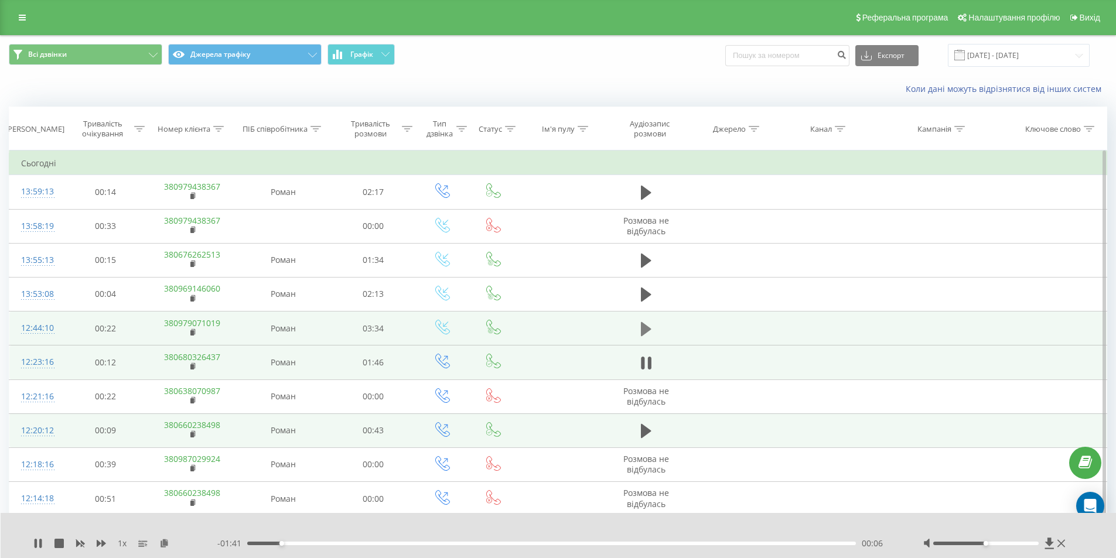
click at [641, 325] on icon at bounding box center [646, 329] width 11 height 14
click at [193, 336] on icon at bounding box center [193, 333] width 6 height 8
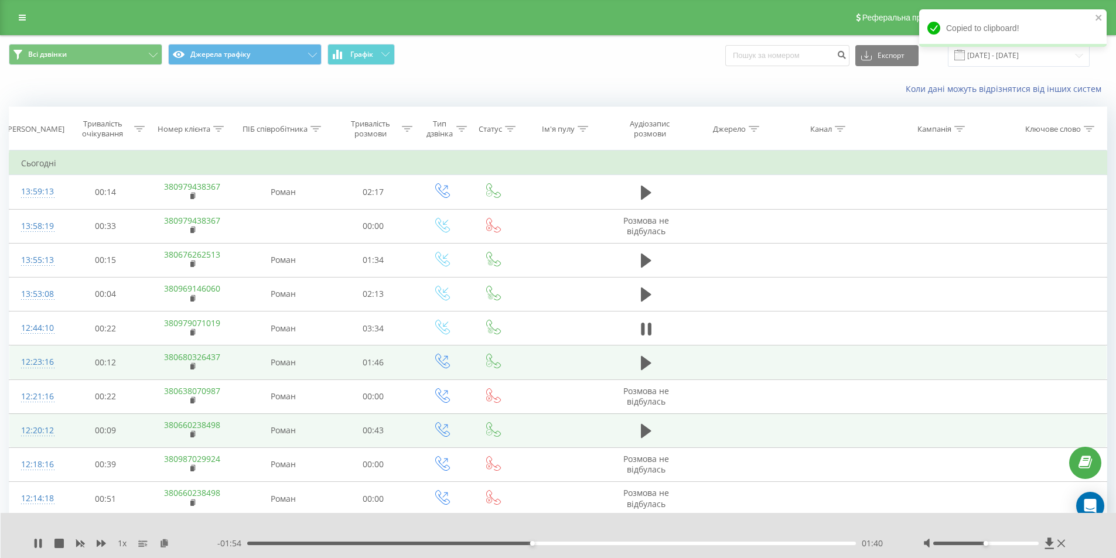
click at [556, 542] on div "01:40" at bounding box center [551, 544] width 609 height 4
drag, startPoint x: 603, startPoint y: 546, endPoint x: 612, endPoint y: 543, distance: 9.3
click at [607, 544] on div "- 01:36 01:57 01:57" at bounding box center [555, 544] width 676 height 12
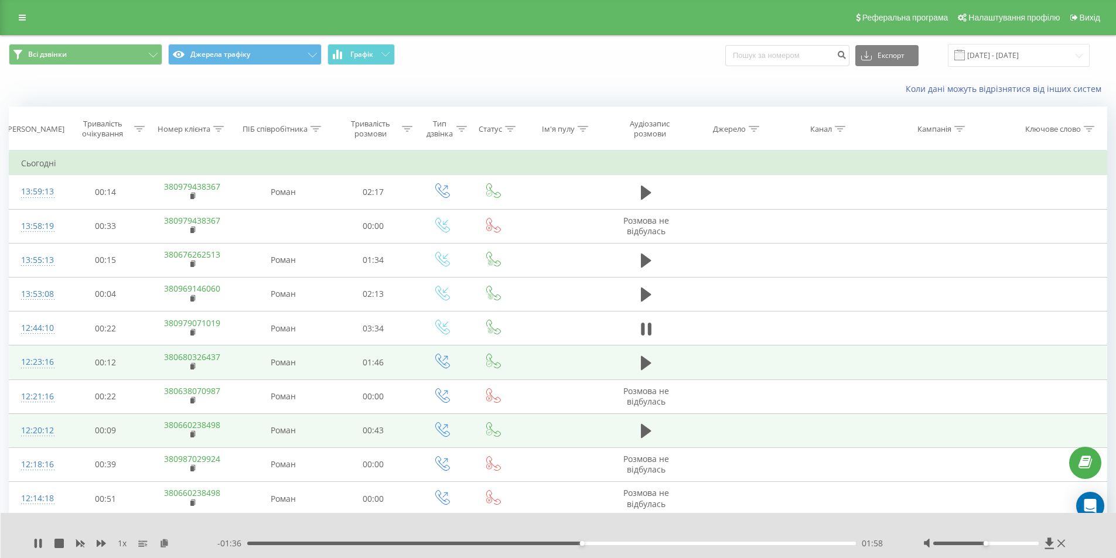
click at [616, 542] on div "01:58" at bounding box center [551, 544] width 609 height 4
click at [642, 538] on div "- 01:23 02:11 02:11" at bounding box center [555, 544] width 676 height 12
click at [643, 543] on div "02:12" at bounding box center [551, 544] width 609 height 4
click at [665, 544] on div "02:21" at bounding box center [551, 544] width 609 height 4
click at [684, 543] on div "02:34" at bounding box center [551, 544] width 609 height 4
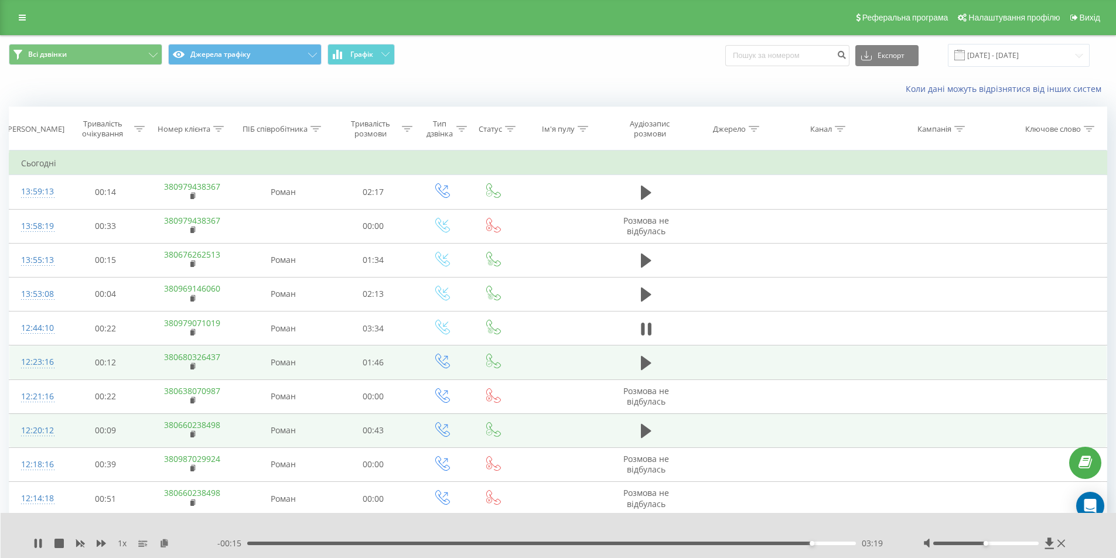
click at [783, 548] on div "- 00:15 03:19 03:19" at bounding box center [555, 544] width 676 height 12
click at [782, 545] on div "- 00:15 03:19 03:19" at bounding box center [555, 544] width 676 height 12
click at [782, 542] on div "03:09" at bounding box center [551, 544] width 609 height 4
drag, startPoint x: 37, startPoint y: 544, endPoint x: 32, endPoint y: 539, distance: 6.6
click at [36, 543] on icon at bounding box center [36, 543] width 2 height 9
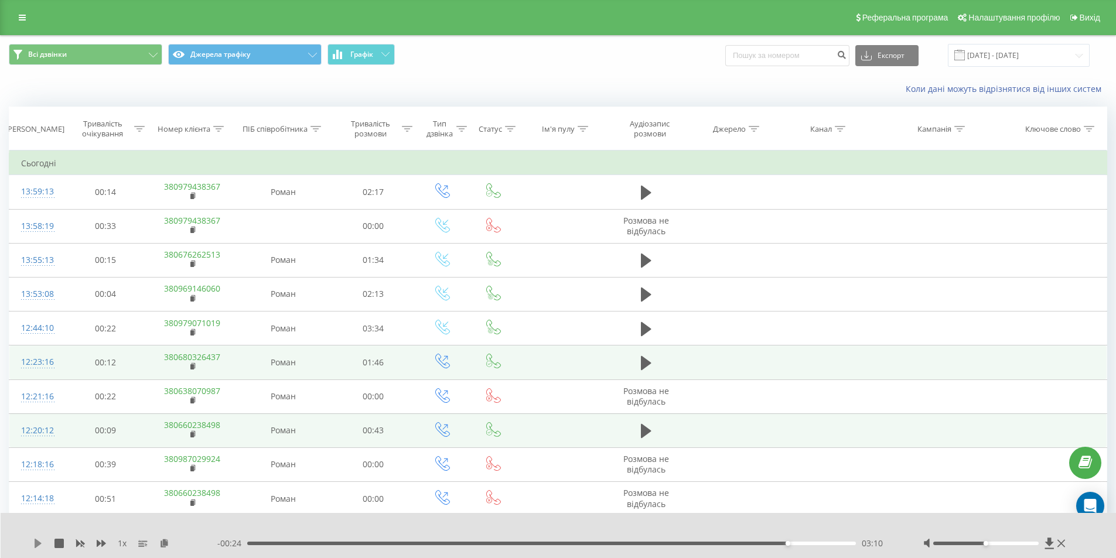
click at [39, 545] on icon at bounding box center [38, 543] width 7 height 9
click at [37, 542] on icon at bounding box center [37, 543] width 9 height 9
click at [36, 542] on icon at bounding box center [38, 543] width 7 height 9
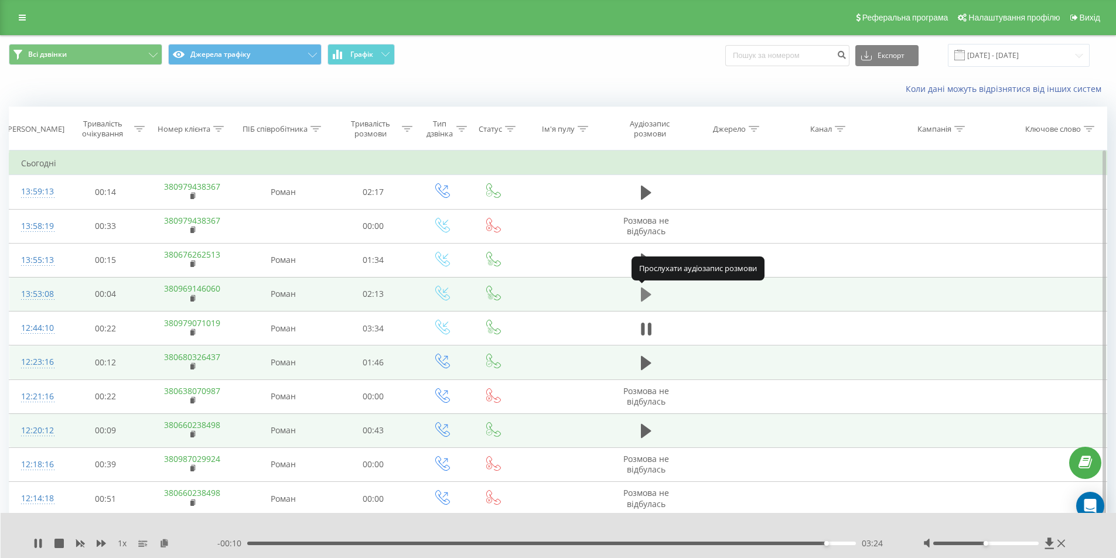
click at [644, 294] on icon at bounding box center [646, 295] width 11 height 14
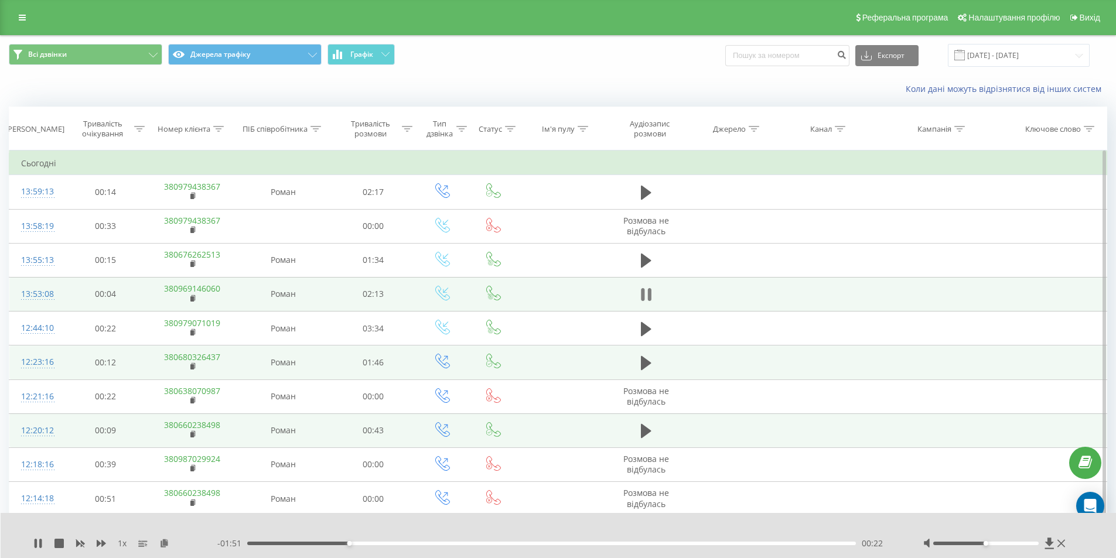
click at [651, 290] on icon at bounding box center [649, 294] width 4 height 13
click at [39, 543] on icon at bounding box center [38, 543] width 7 height 9
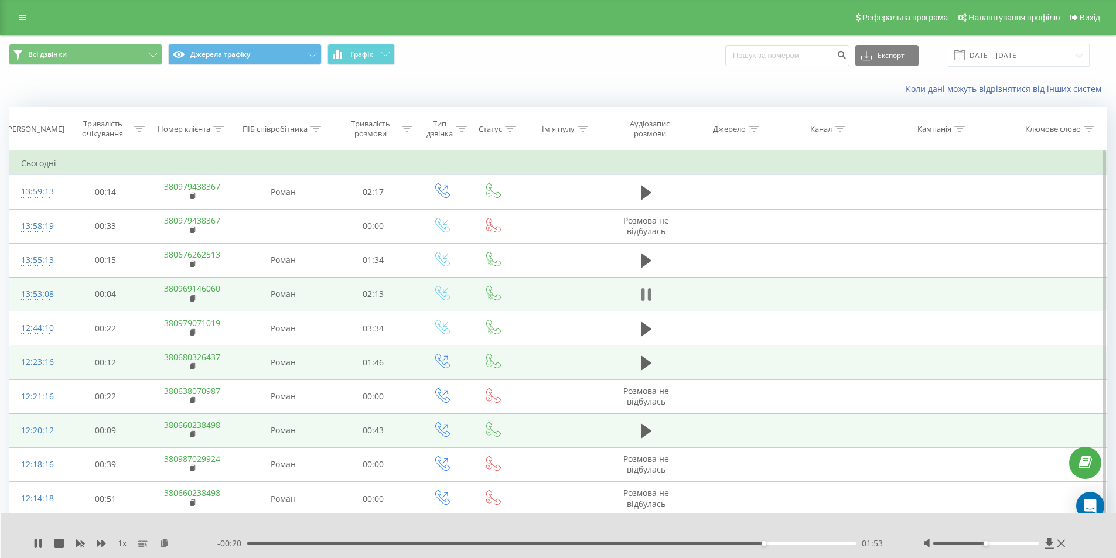
click at [647, 299] on icon at bounding box center [646, 294] width 11 height 16
click at [36, 545] on icon at bounding box center [38, 543] width 7 height 9
click at [191, 299] on rect at bounding box center [192, 298] width 4 height 5
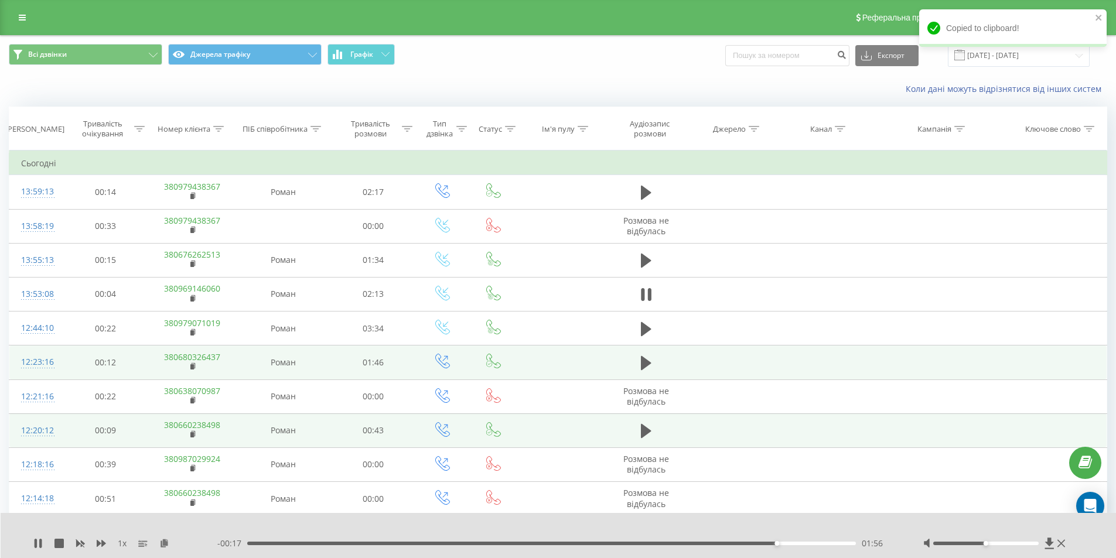
click at [629, 541] on div "- 00:17 01:56 01:56" at bounding box center [555, 544] width 676 height 12
click at [628, 542] on div "01:57" at bounding box center [551, 544] width 609 height 4
click at [692, 545] on div "01:34" at bounding box center [551, 544] width 609 height 4
click at [701, 545] on div "- 00:35 01:39 01:39" at bounding box center [555, 544] width 676 height 12
click at [713, 542] on div "01:42" at bounding box center [551, 544] width 609 height 4
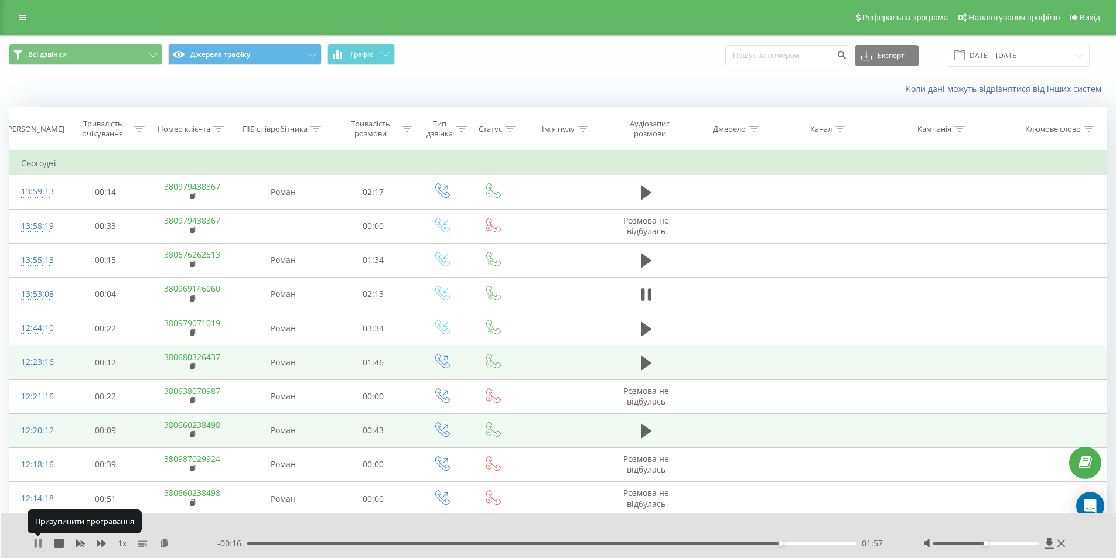
click at [38, 543] on icon at bounding box center [37, 543] width 9 height 9
click at [36, 550] on div "1 x - 00:16 01:57 01:57" at bounding box center [559, 535] width 1116 height 45
click at [34, 549] on div "1 x - 00:16 01:57 01:57" at bounding box center [559, 535] width 1116 height 45
click at [34, 543] on icon at bounding box center [37, 543] width 9 height 9
drag, startPoint x: 282, startPoint y: 533, endPoint x: 275, endPoint y: 545, distance: 13.7
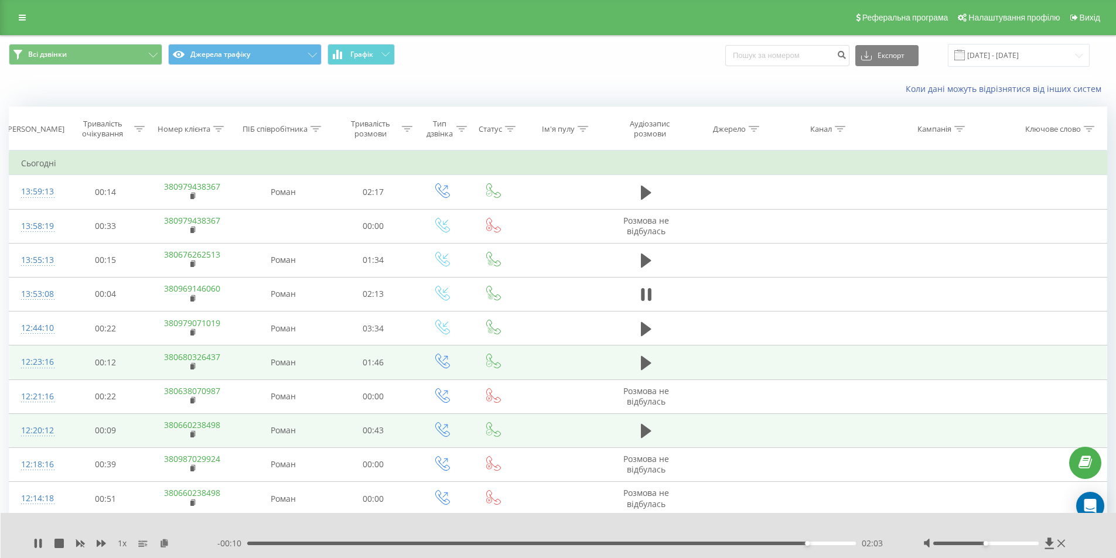
click at [279, 541] on div "1 x - 00:10 02:03 02:03" at bounding box center [559, 535] width 1116 height 45
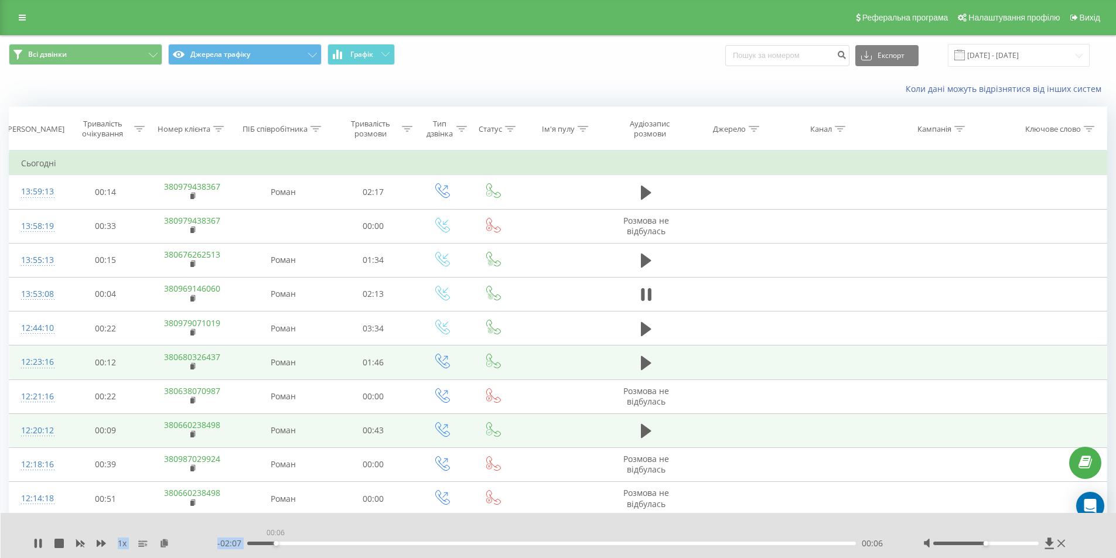
click at [275, 545] on div "00:06" at bounding box center [551, 544] width 609 height 4
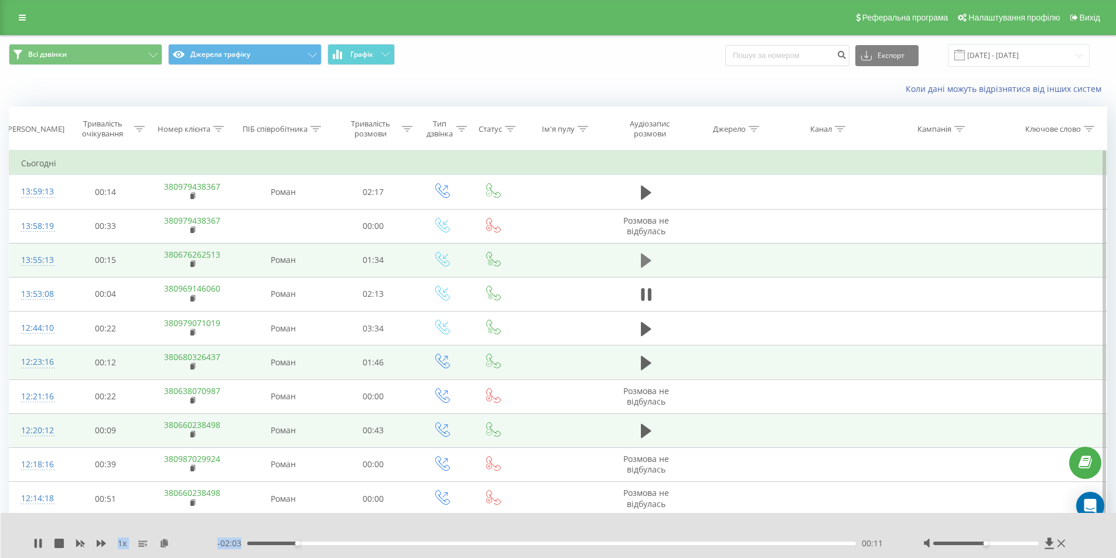
click at [637, 260] on button at bounding box center [646, 261] width 18 height 18
click at [644, 255] on icon at bounding box center [646, 260] width 11 height 16
click at [190, 265] on rect at bounding box center [192, 264] width 4 height 5
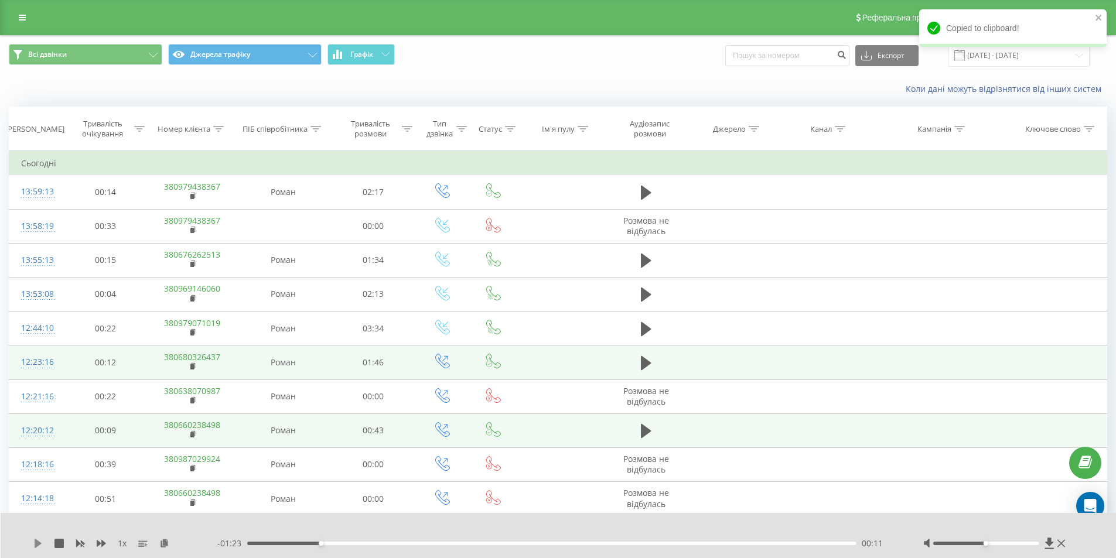
click at [39, 542] on icon at bounding box center [38, 543] width 7 height 9
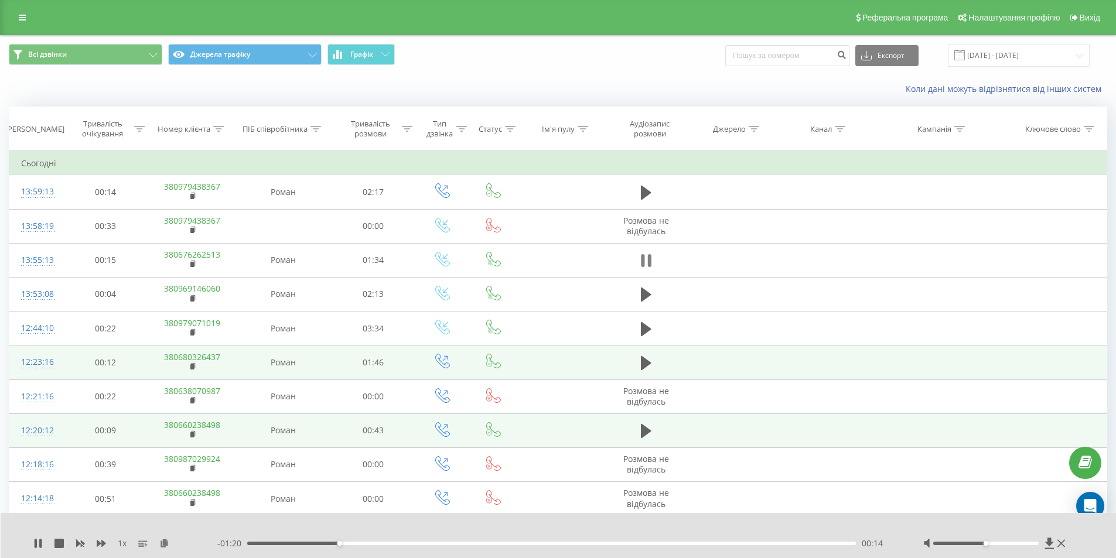
click at [649, 261] on icon at bounding box center [649, 260] width 4 height 13
click at [36, 541] on icon at bounding box center [38, 543] width 7 height 9
click at [415, 542] on div "00:19" at bounding box center [551, 544] width 609 height 4
click at [450, 543] on div "00:26" at bounding box center [551, 544] width 609 height 4
click at [487, 544] on div "00:32" at bounding box center [551, 544] width 609 height 4
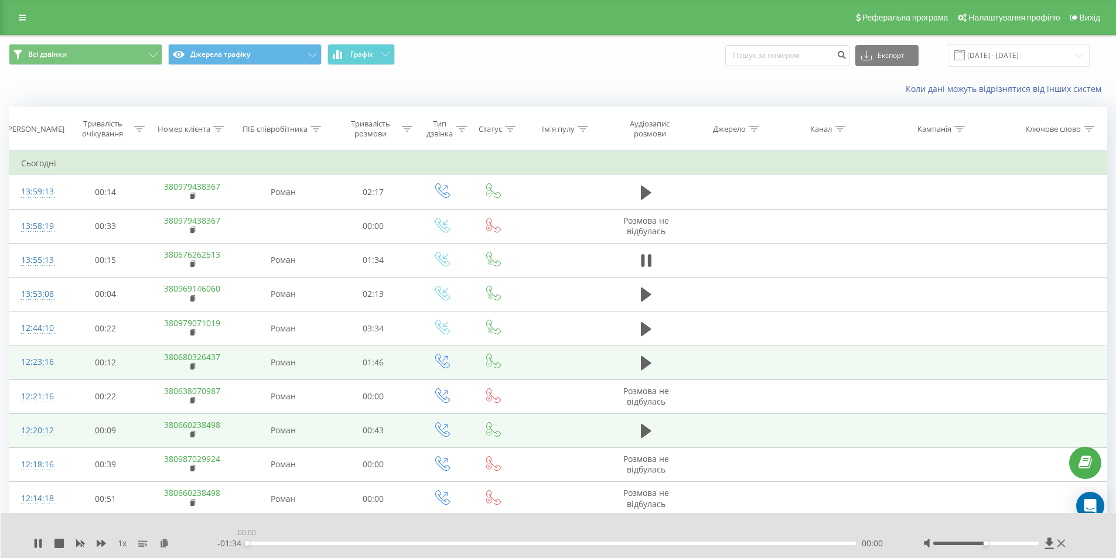
click at [583, 543] on div "00:00" at bounding box center [551, 544] width 609 height 4
click at [625, 543] on div "00:58" at bounding box center [551, 544] width 609 height 4
click at [664, 541] on div "- 00:34 01:00 01:00" at bounding box center [555, 544] width 676 height 12
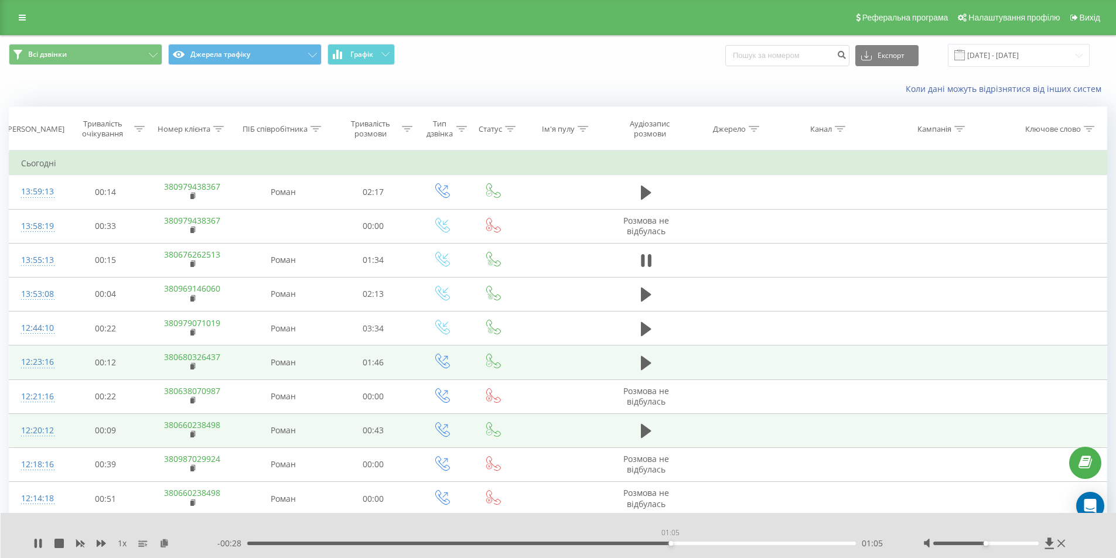
click at [670, 545] on div "01:05" at bounding box center [551, 544] width 609 height 4
click at [296, 545] on div "00:07" at bounding box center [551, 544] width 609 height 4
click at [35, 549] on div "1 x - 01:23 00:11 00:11" at bounding box center [559, 535] width 1116 height 45
click at [38, 543] on icon at bounding box center [37, 543] width 9 height 9
click at [40, 541] on icon at bounding box center [37, 543] width 9 height 9
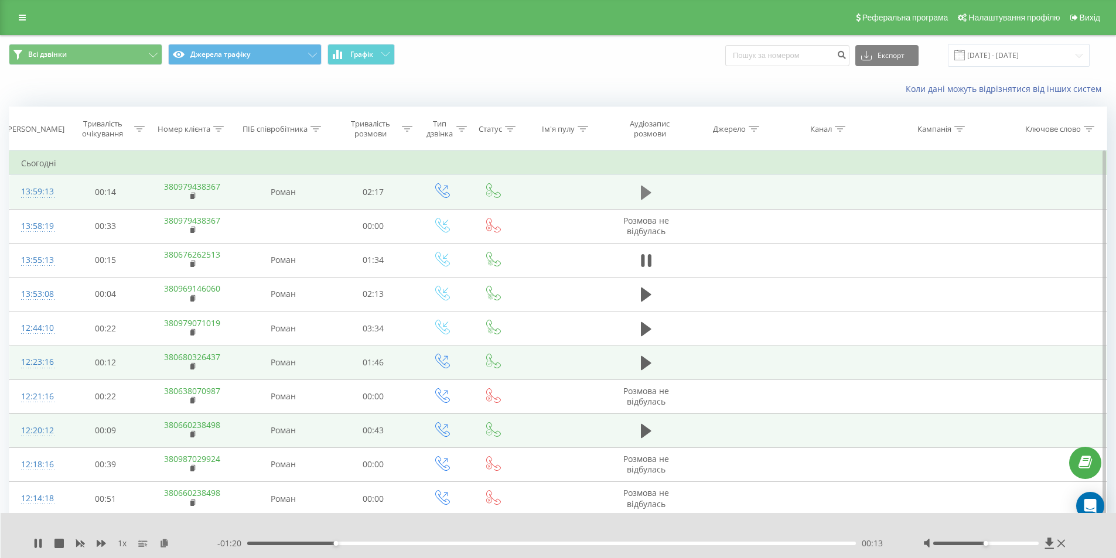
click at [642, 188] on icon at bounding box center [646, 193] width 11 height 14
click at [645, 189] on icon at bounding box center [646, 192] width 11 height 16
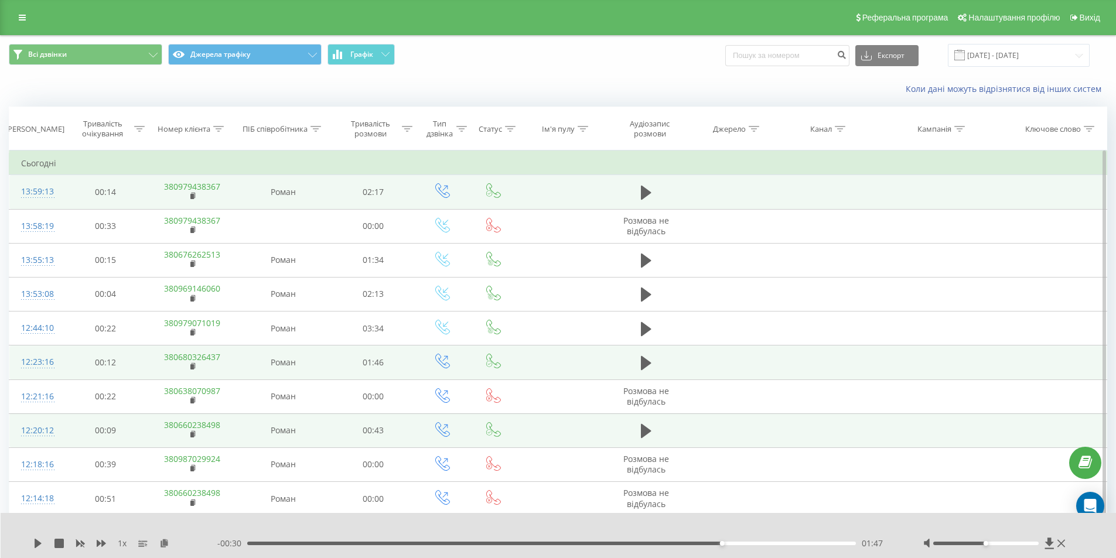
drag, startPoint x: 34, startPoint y: 543, endPoint x: 26, endPoint y: 545, distance: 7.8
click at [33, 544] on div "1 x - 00:30 01:47 01:47" at bounding box center [559, 535] width 1116 height 45
click at [35, 544] on icon at bounding box center [38, 543] width 7 height 9
click at [39, 545] on icon at bounding box center [37, 543] width 9 height 9
click at [37, 542] on icon at bounding box center [38, 543] width 7 height 9
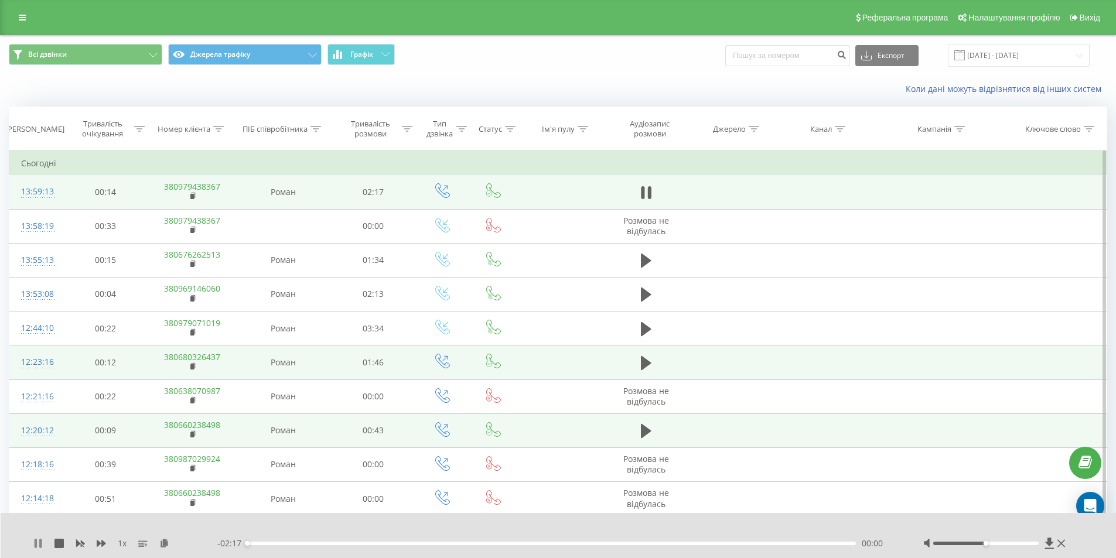
click at [36, 541] on icon at bounding box center [36, 543] width 2 height 9
click at [193, 196] on rect at bounding box center [192, 196] width 4 height 5
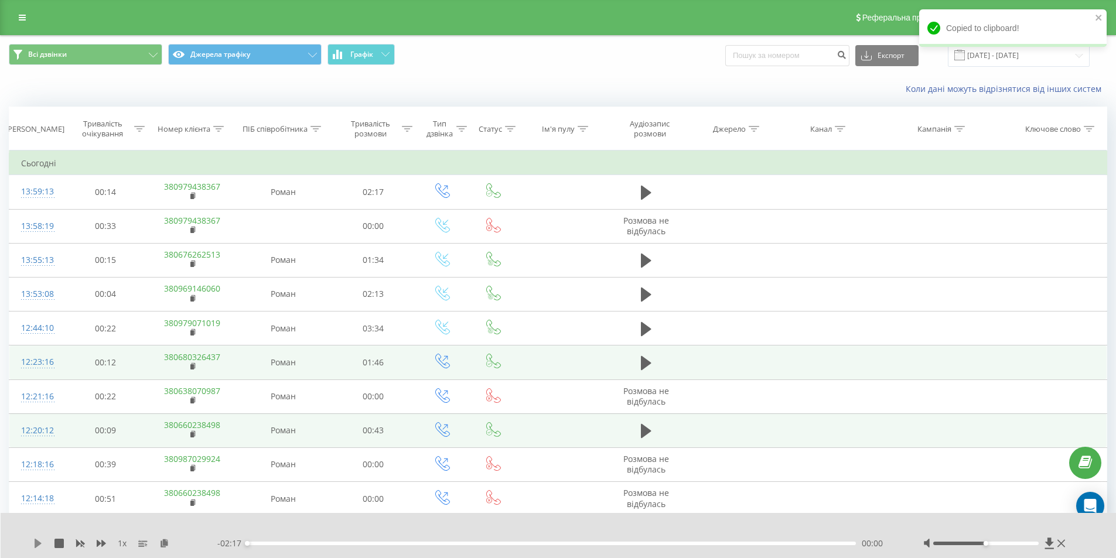
click at [34, 539] on icon at bounding box center [37, 543] width 9 height 9
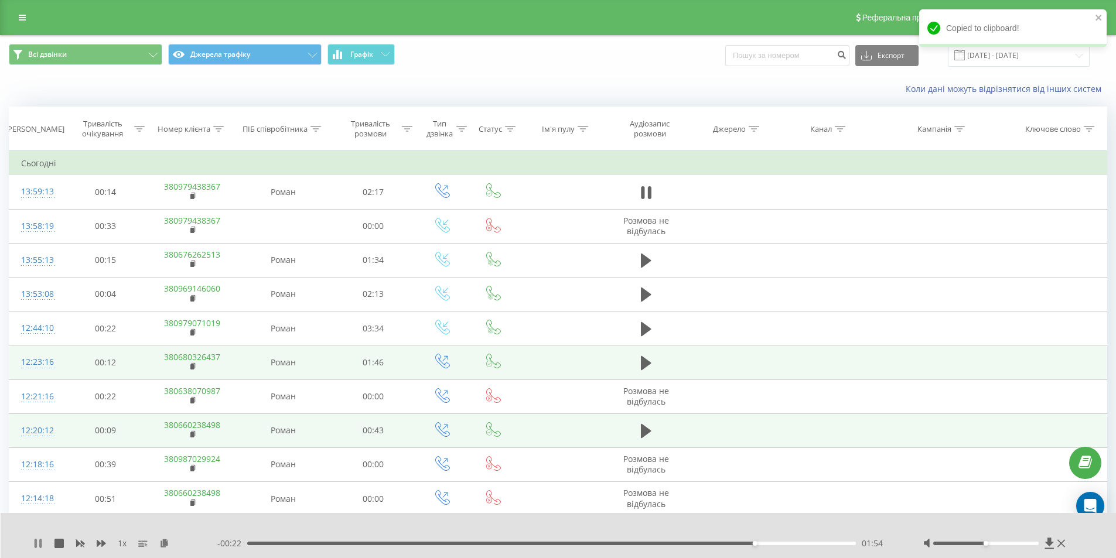
click at [40, 544] on icon at bounding box center [40, 543] width 2 height 9
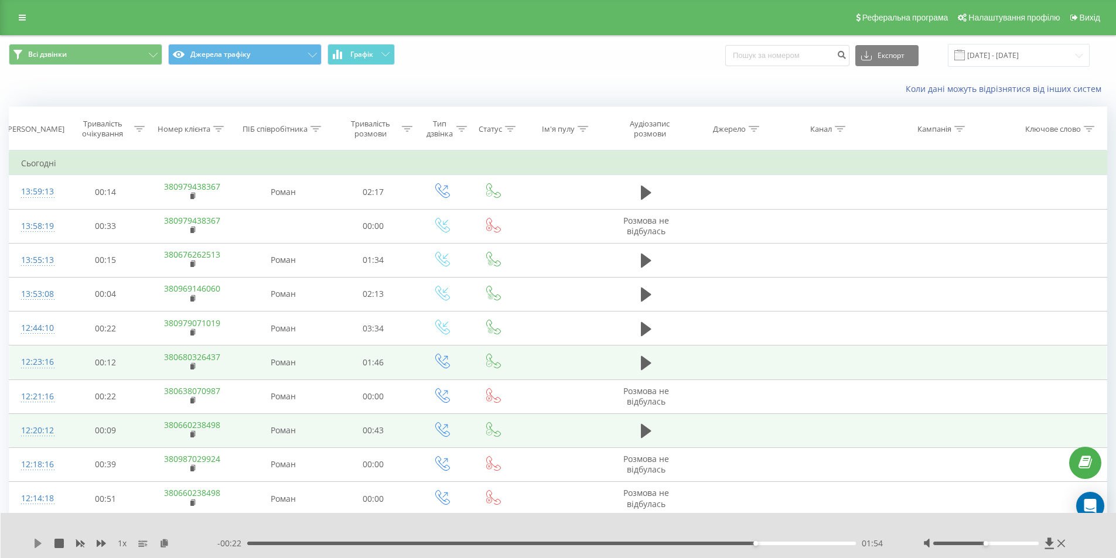
click at [35, 547] on icon at bounding box center [38, 543] width 7 height 9
click at [39, 543] on icon at bounding box center [37, 543] width 9 height 9
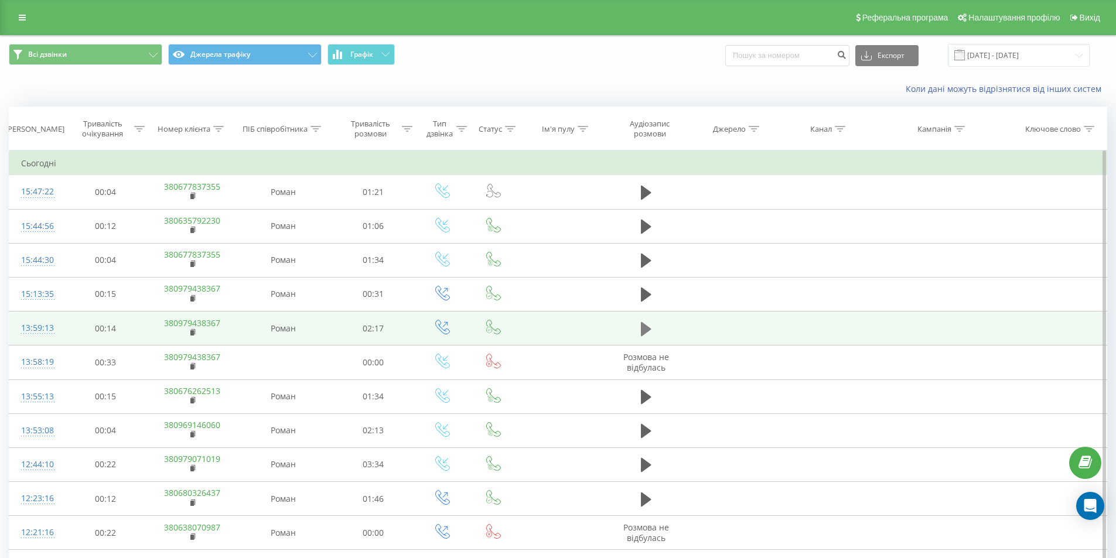
click at [640, 324] on button at bounding box center [646, 329] width 18 height 18
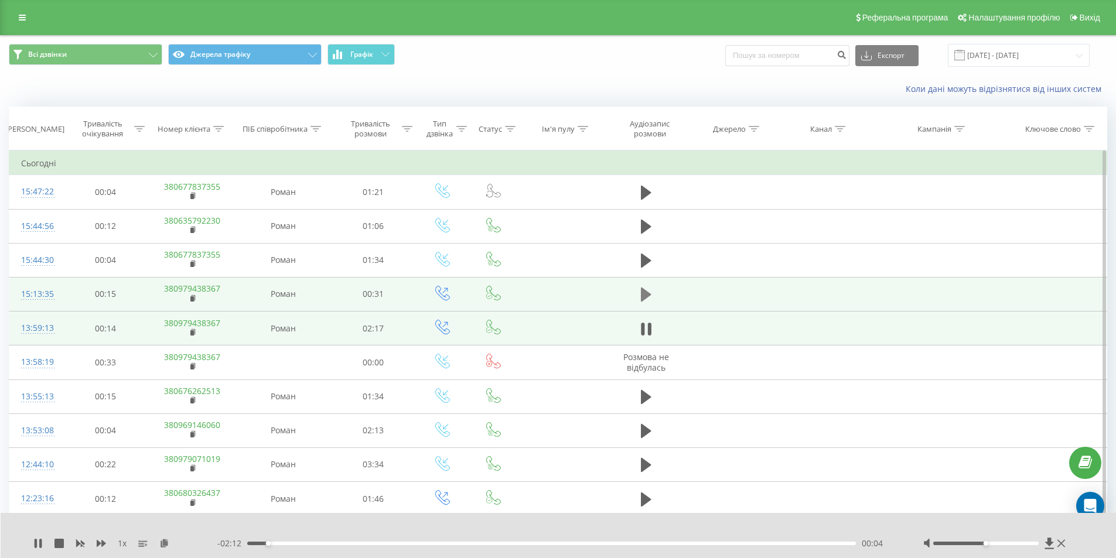
click at [647, 288] on icon at bounding box center [646, 294] width 11 height 16
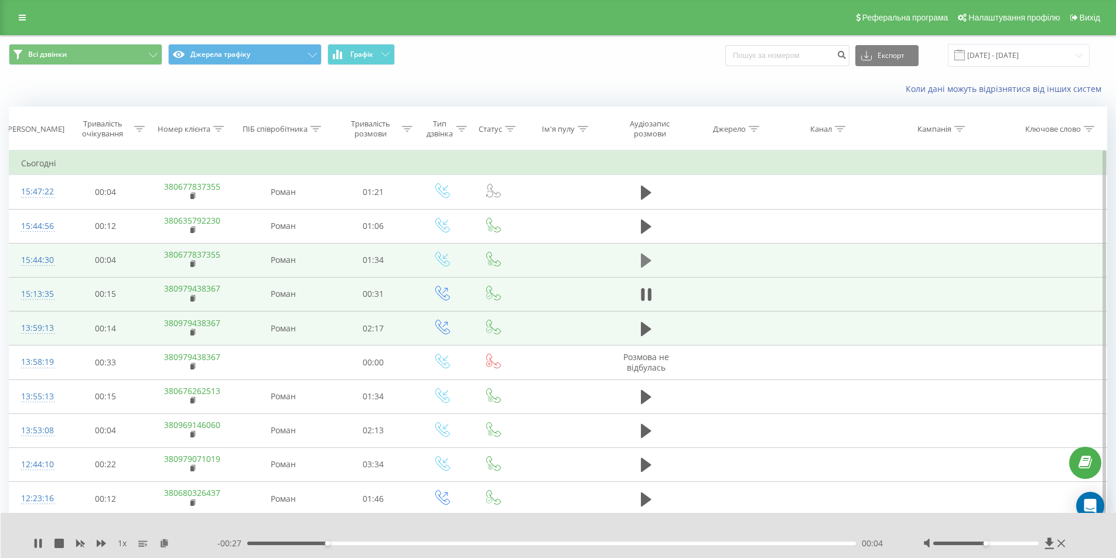
click at [644, 255] on icon at bounding box center [646, 261] width 11 height 14
click at [646, 257] on icon at bounding box center [646, 260] width 11 height 16
click at [39, 544] on icon at bounding box center [38, 543] width 7 height 9
click at [647, 257] on icon at bounding box center [646, 260] width 11 height 16
click at [35, 542] on icon at bounding box center [37, 543] width 9 height 9
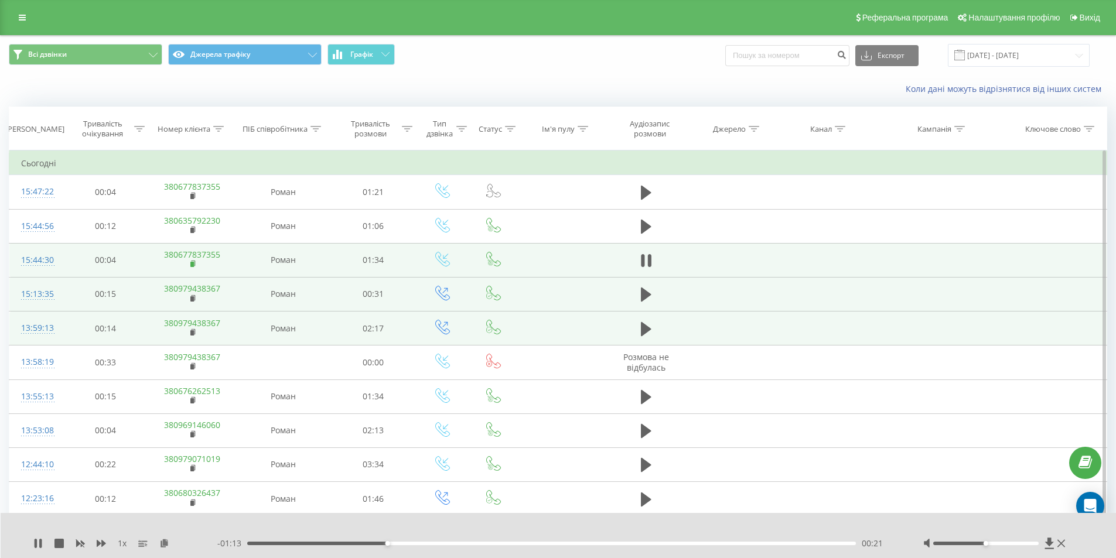
click at [192, 266] on rect at bounding box center [192, 264] width 4 height 5
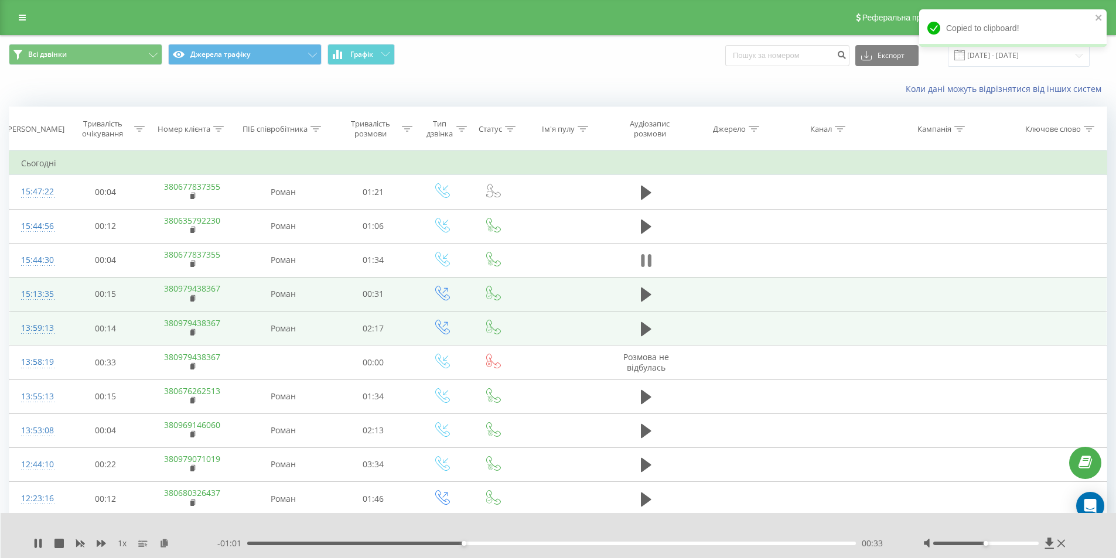
click at [644, 259] on icon at bounding box center [646, 260] width 11 height 16
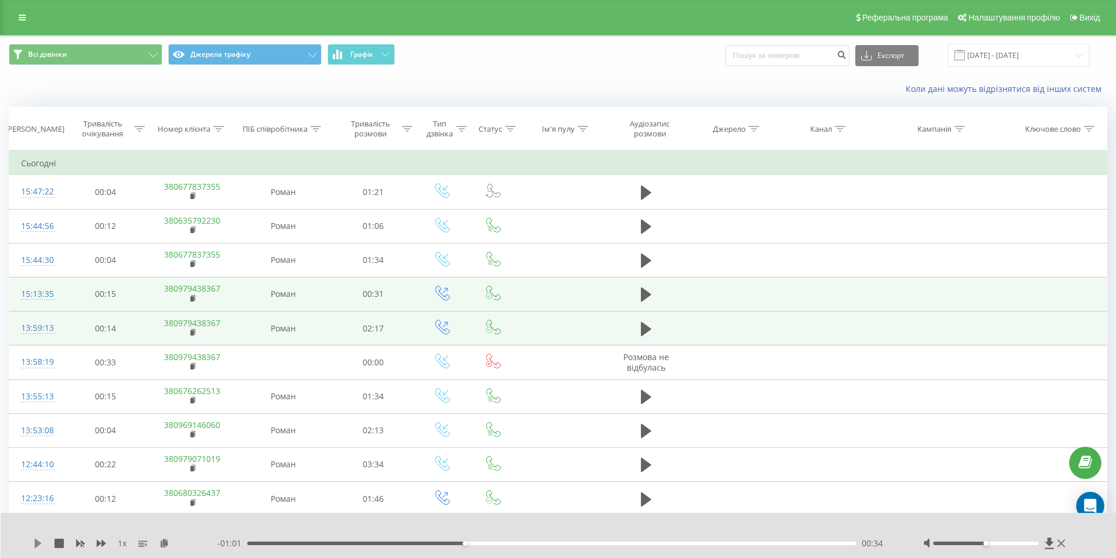
click at [37, 546] on icon at bounding box center [38, 543] width 7 height 9
click at [317, 543] on div "00:11" at bounding box center [551, 544] width 609 height 4
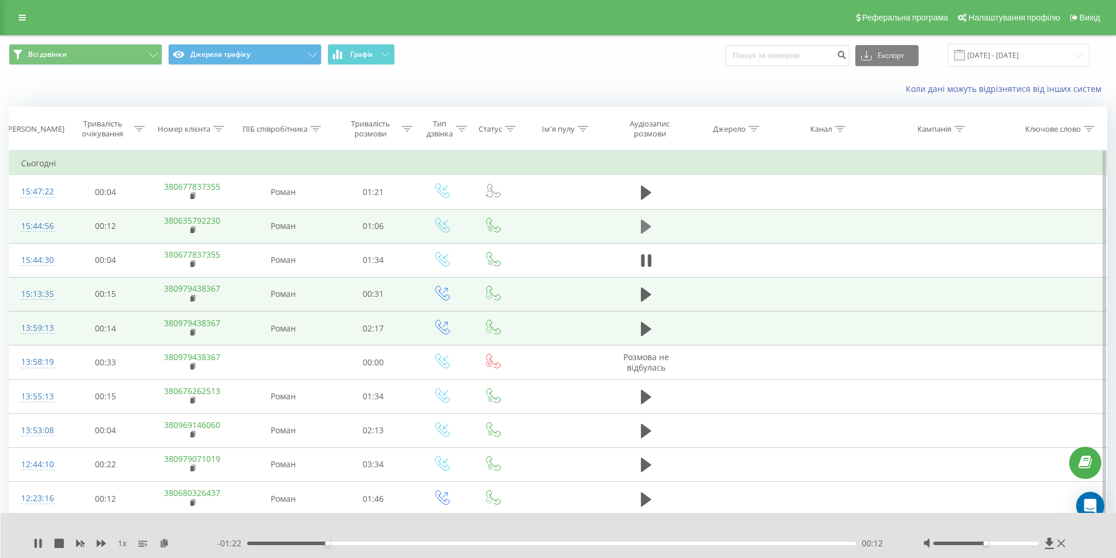
click at [650, 227] on icon at bounding box center [646, 226] width 11 height 16
click at [649, 223] on icon at bounding box center [646, 226] width 11 height 16
click at [194, 232] on rect at bounding box center [192, 230] width 4 height 5
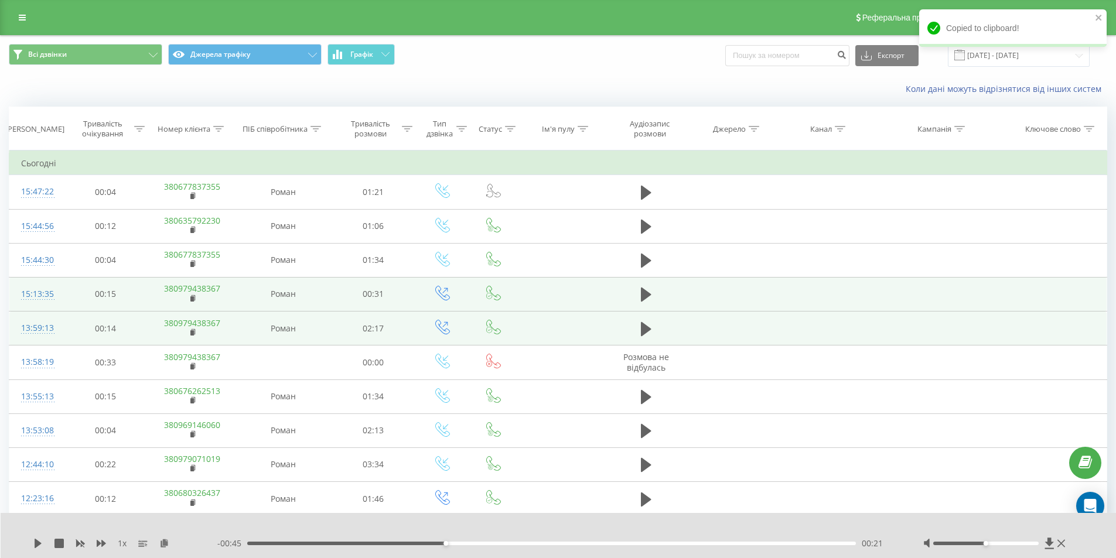
click at [29, 543] on div "1 x - 00:45 00:21 00:21" at bounding box center [559, 535] width 1116 height 45
click at [34, 542] on icon at bounding box center [37, 543] width 9 height 9
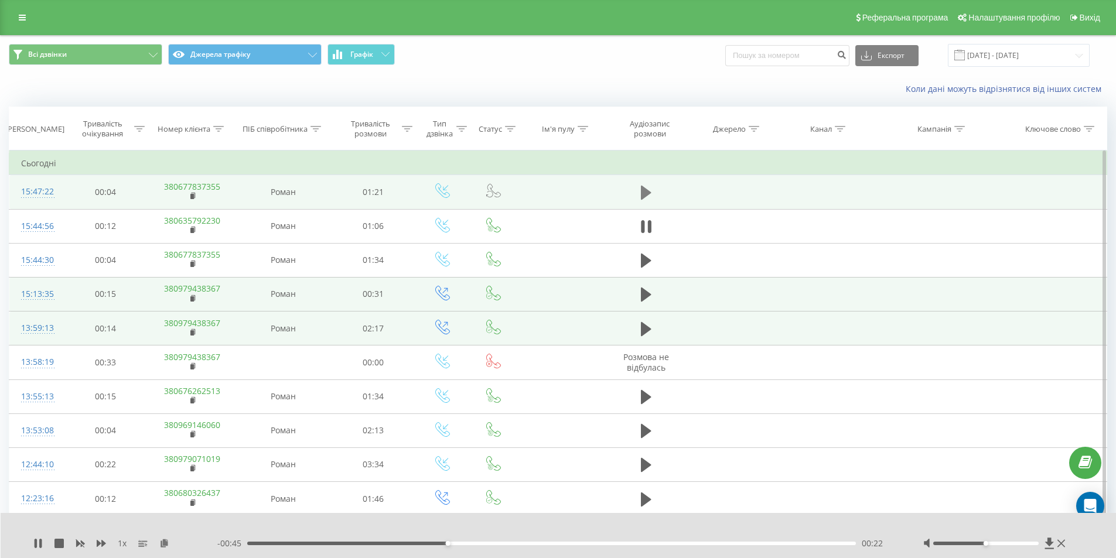
click at [642, 192] on icon at bounding box center [646, 193] width 11 height 14
click at [649, 194] on icon at bounding box center [649, 192] width 4 height 13
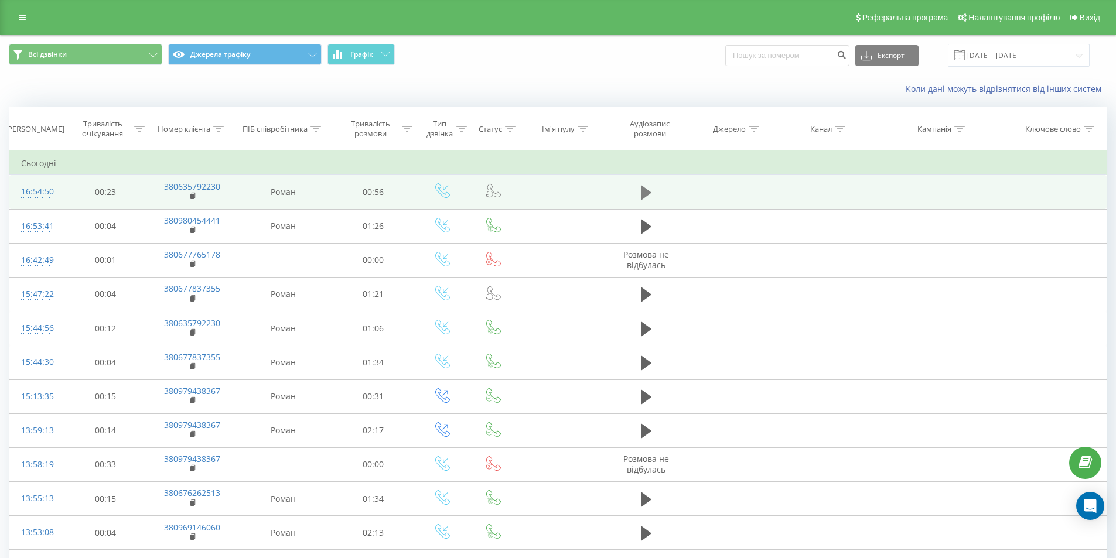
click at [645, 193] on icon at bounding box center [646, 193] width 11 height 14
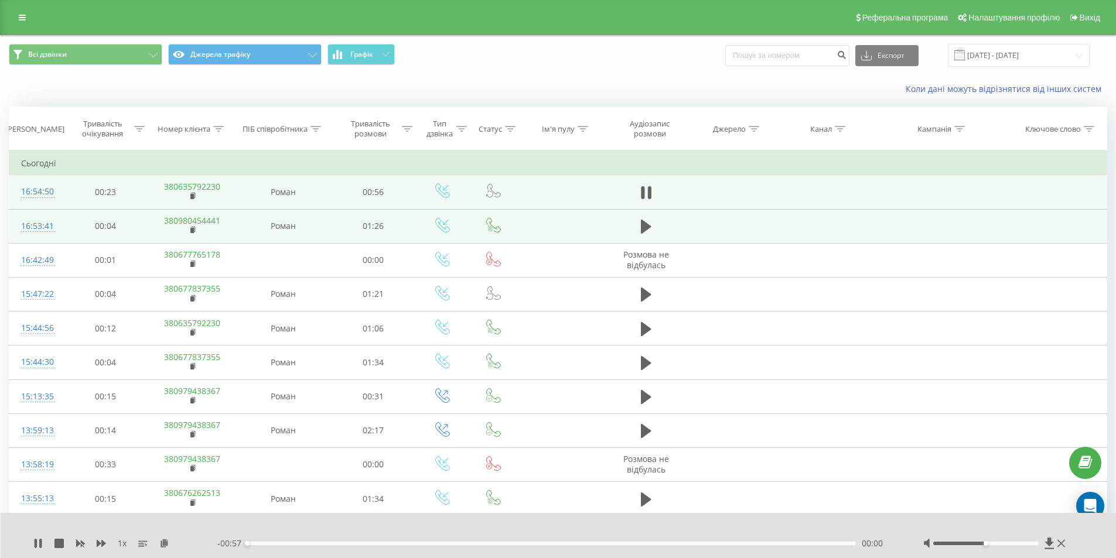
click at [646, 210] on td at bounding box center [645, 226] width 81 height 34
click at [645, 219] on icon at bounding box center [646, 226] width 11 height 16
click at [683, 543] on div "00:08" at bounding box center [551, 544] width 609 height 4
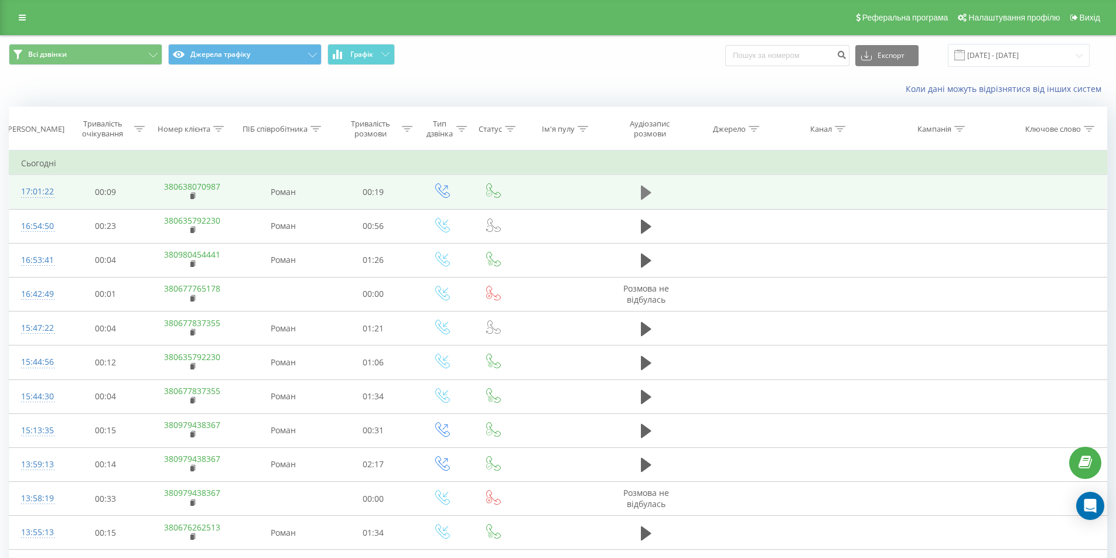
click at [648, 195] on icon at bounding box center [646, 193] width 11 height 14
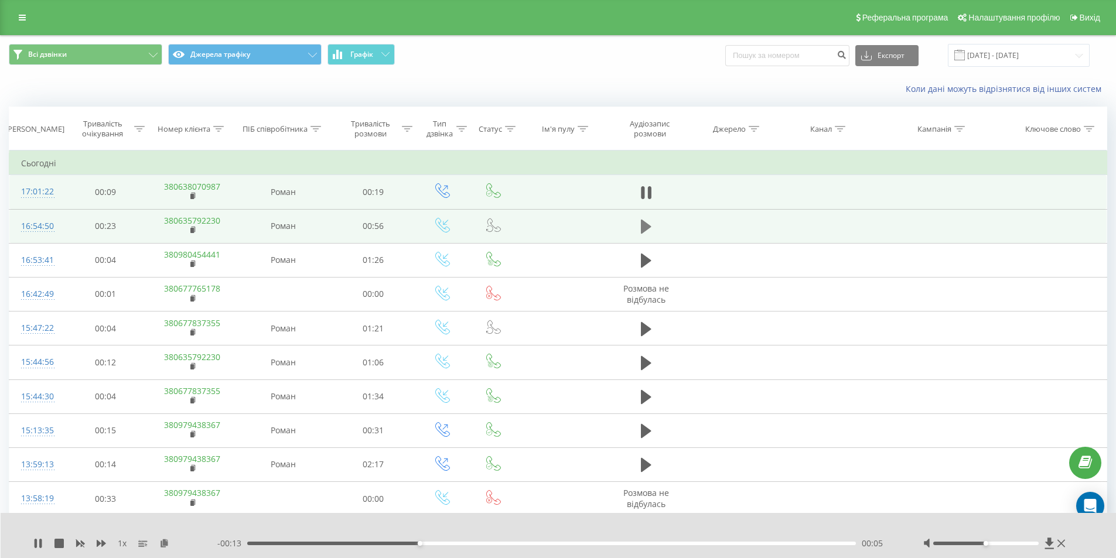
click at [651, 225] on button at bounding box center [646, 227] width 18 height 18
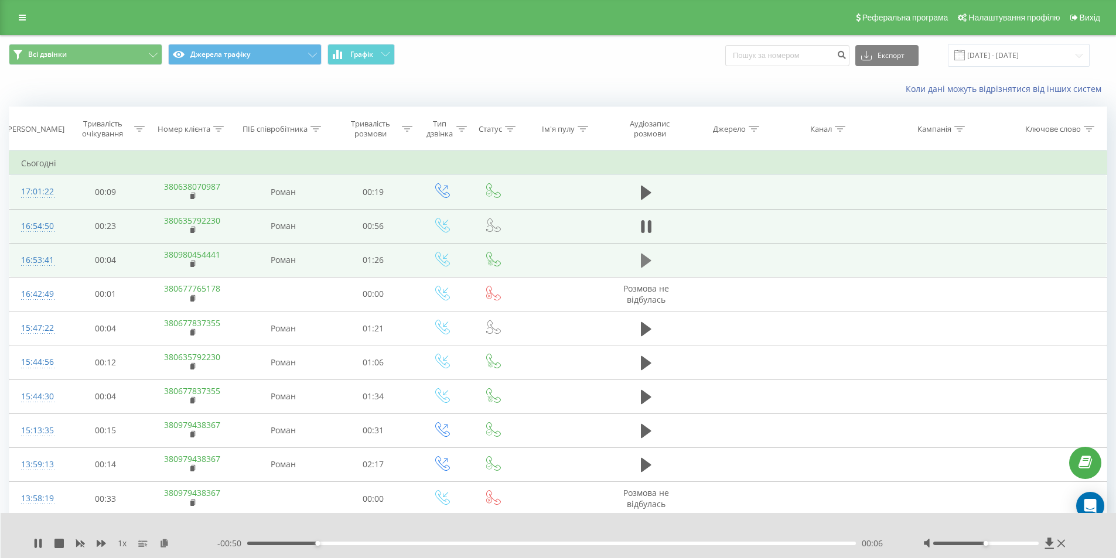
click at [641, 263] on icon at bounding box center [646, 261] width 11 height 14
click at [193, 261] on icon at bounding box center [193, 264] width 6 height 8
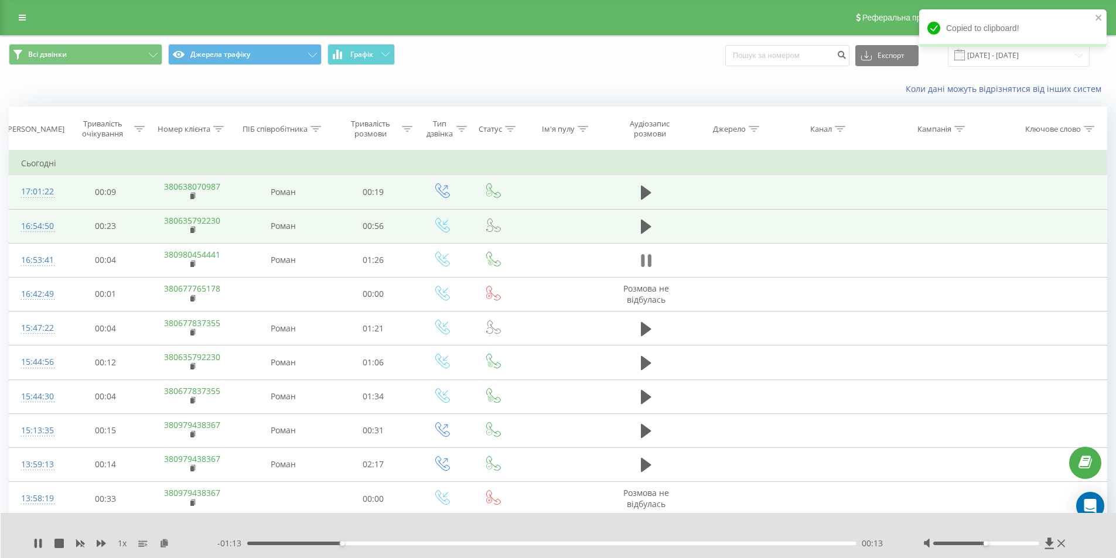
click at [644, 264] on icon at bounding box center [643, 260] width 4 height 13
